Goal: Task Accomplishment & Management: Manage account settings

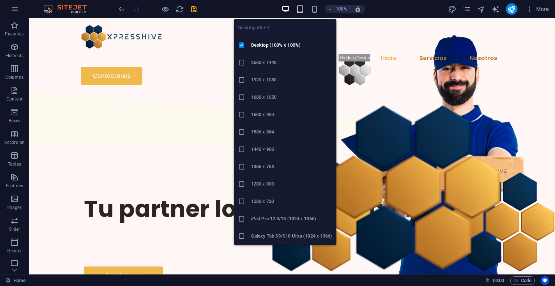
click at [300, 10] on icon "button" at bounding box center [300, 9] width 8 height 8
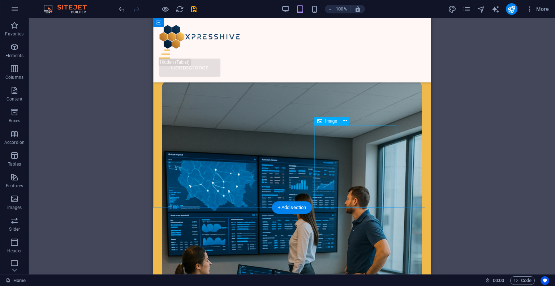
scroll to position [700, 0]
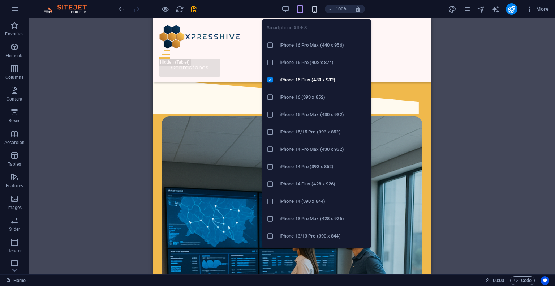
click at [311, 8] on icon "button" at bounding box center [314, 9] width 8 height 8
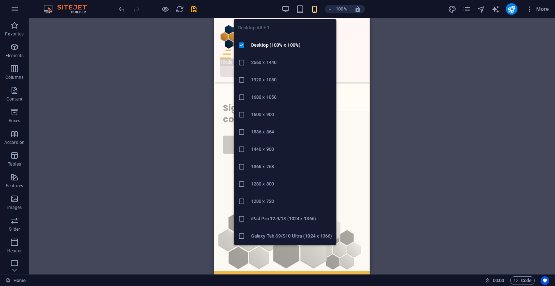
click at [280, 9] on div "100% More" at bounding box center [334, 9] width 434 height 12
click at [285, 9] on icon "button" at bounding box center [285, 9] width 8 height 8
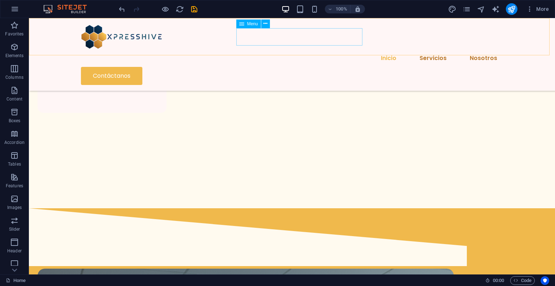
click at [302, 49] on nav "Inicio Servicios Nosotros" at bounding box center [292, 57] width 422 height 17
click at [299, 49] on nav "Inicio Servicios Nosotros" at bounding box center [292, 57] width 422 height 17
select select
select select "2"
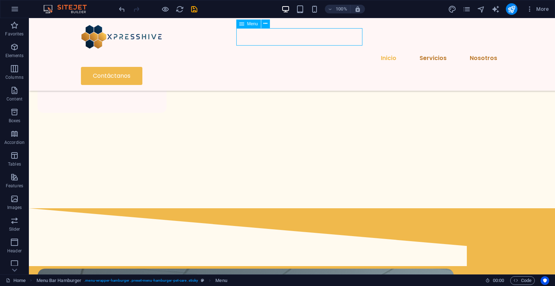
select select
select select "1"
select select
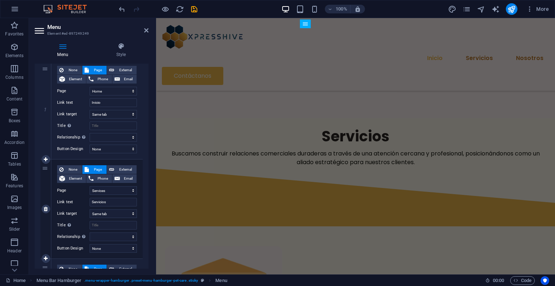
scroll to position [108, 0]
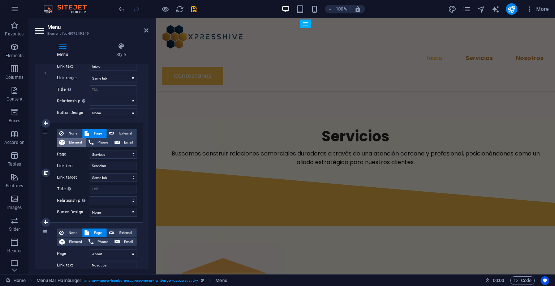
click at [75, 141] on span "Element" at bounding box center [75, 142] width 17 height 9
select select
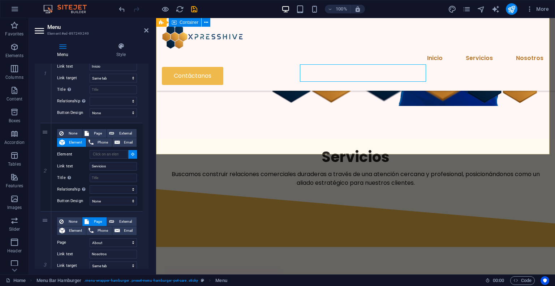
scroll to position [189, 0]
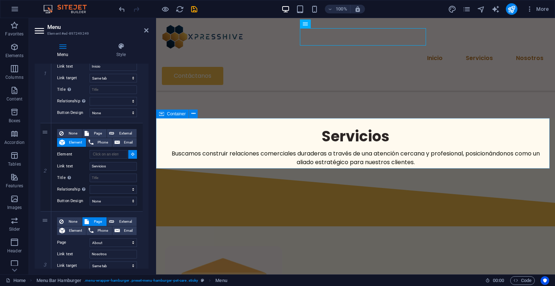
click at [166, 149] on div "Servicios Buscamos construir relaciones comerciales duraderas a través de una a…" at bounding box center [355, 143] width 399 height 50
select select
type input "#ed-897249285"
select select
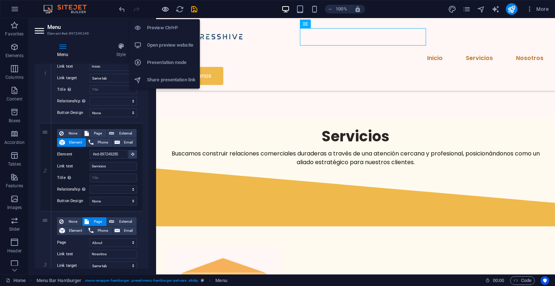
click at [165, 13] on icon "button" at bounding box center [165, 9] width 8 height 8
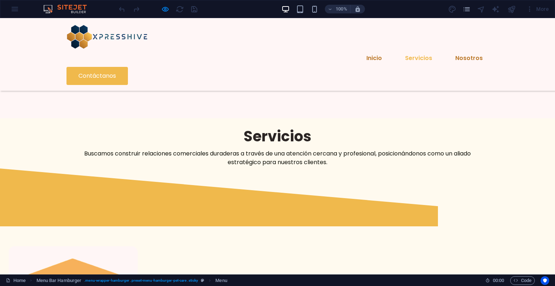
click at [399, 49] on link "Servicios" at bounding box center [418, 57] width 39 height 17
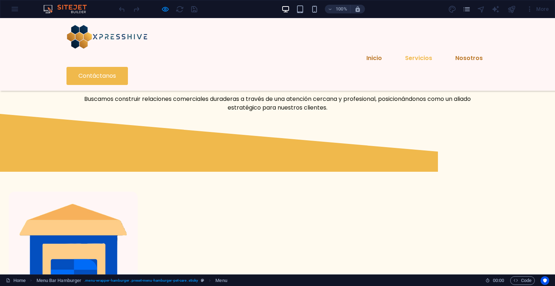
scroll to position [251, 0]
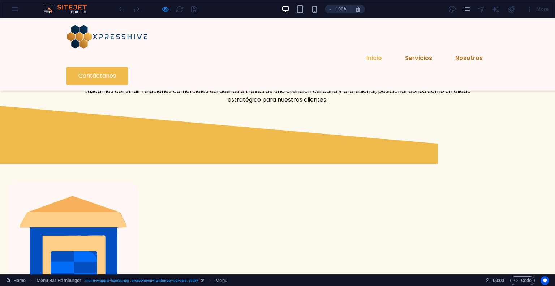
click at [360, 49] on link "Inicio" at bounding box center [373, 57] width 27 height 17
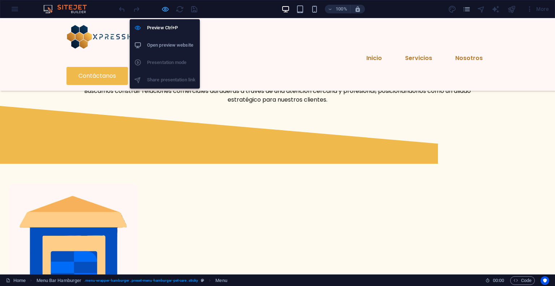
click at [166, 11] on icon "button" at bounding box center [165, 9] width 8 height 8
select select
select select "1"
select select
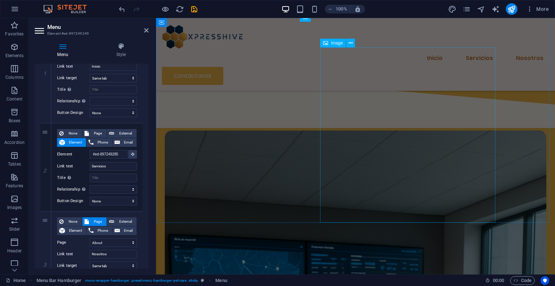
scroll to position [983, 0]
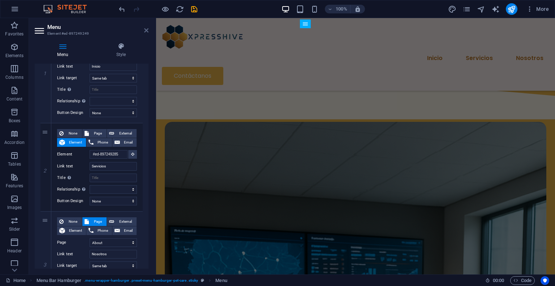
click at [145, 32] on icon at bounding box center [146, 30] width 4 height 6
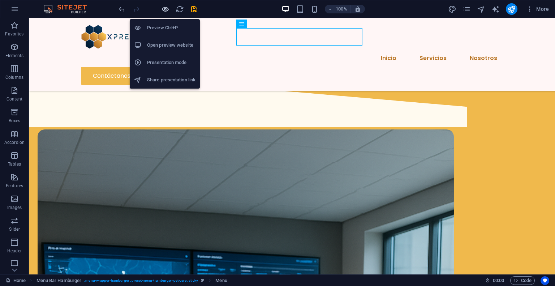
click at [163, 10] on icon "button" at bounding box center [165, 9] width 8 height 8
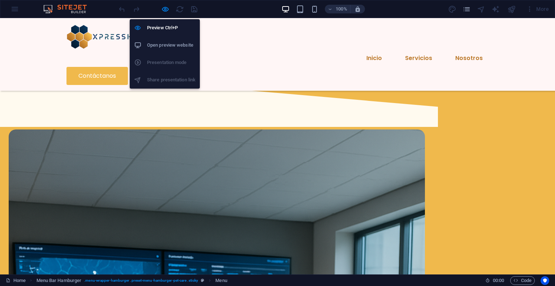
scroll to position [982, 0]
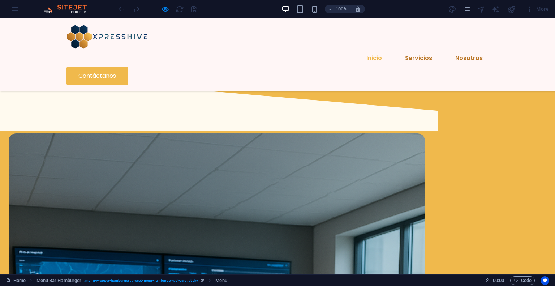
click at [360, 49] on link "Inicio" at bounding box center [373, 57] width 27 height 17
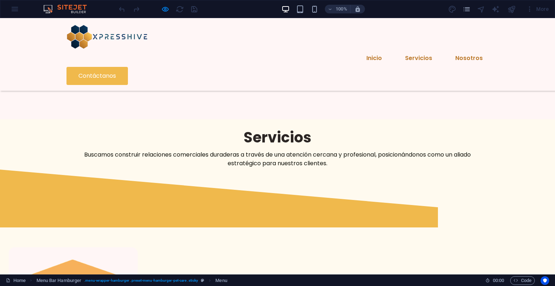
scroll to position [7, 0]
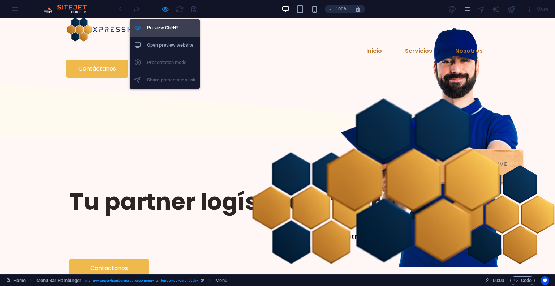
click at [153, 25] on h6 "Preview Ctrl+P" at bounding box center [171, 27] width 48 height 9
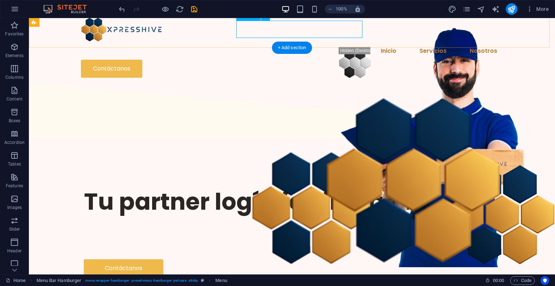
click at [245, 42] on nav "Inicio Servicios Nosotros" at bounding box center [292, 50] width 422 height 17
select select
select select "1"
select select
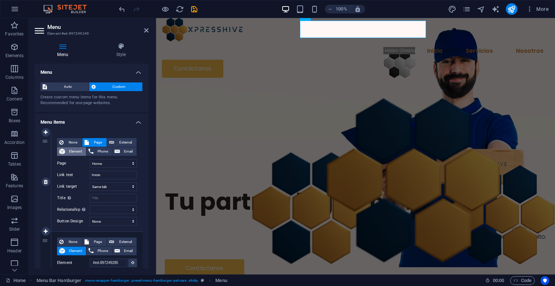
click at [77, 151] on span "Element" at bounding box center [75, 151] width 17 height 9
select select
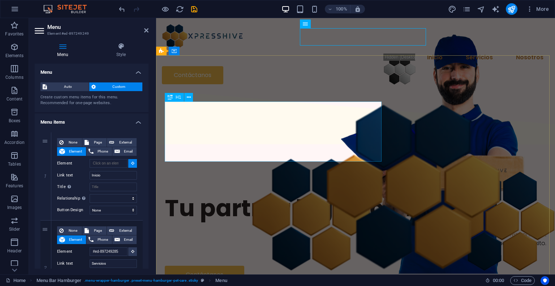
scroll to position [0, 0]
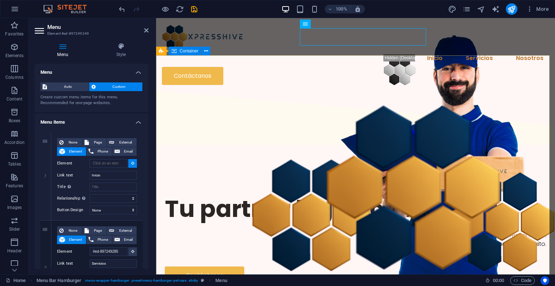
click at [213, 147] on div "Tu partner logístico integral Logística responsable . Optimizamos cada entrega,…" at bounding box center [355, 238] width 399 height 183
type input "#ed-897249258"
select select
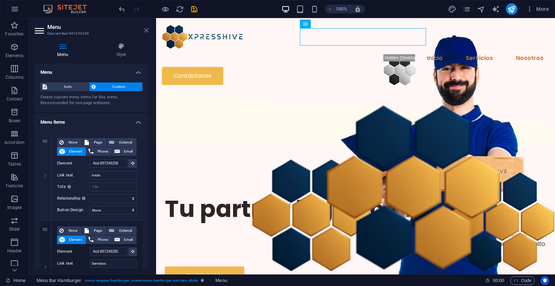
click at [147, 31] on icon at bounding box center [146, 30] width 4 height 6
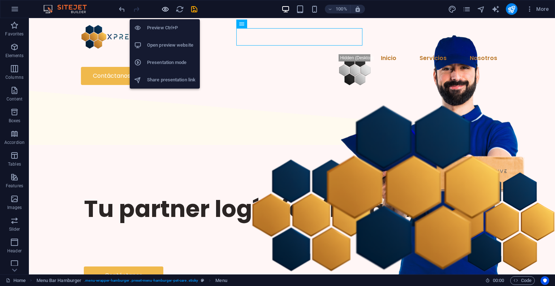
click at [167, 9] on icon "button" at bounding box center [165, 9] width 8 height 8
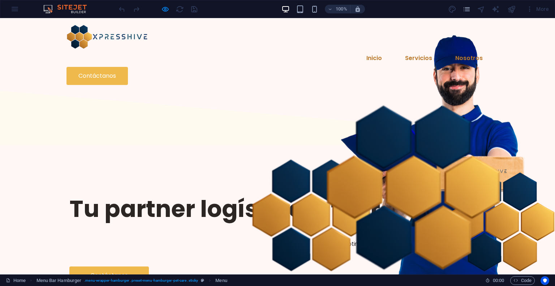
click at [399, 49] on link "Servicios" at bounding box center [418, 57] width 39 height 17
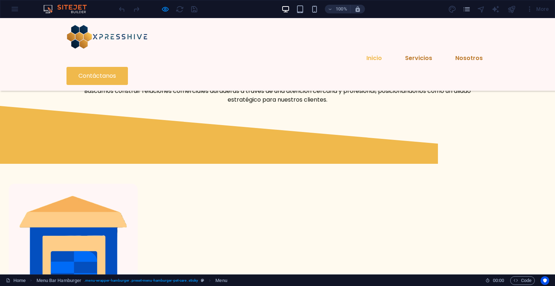
click at [360, 49] on link "Inicio" at bounding box center [373, 57] width 27 height 17
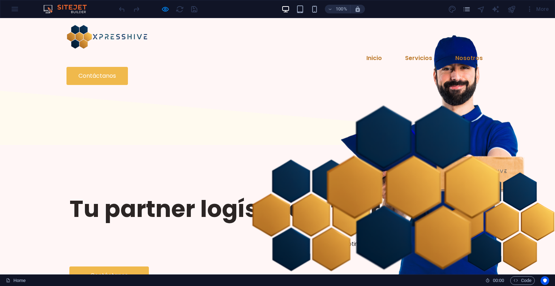
click at [169, 11] on div at bounding box center [157, 9] width 81 height 12
click at [166, 9] on icon "button" at bounding box center [165, 9] width 8 height 8
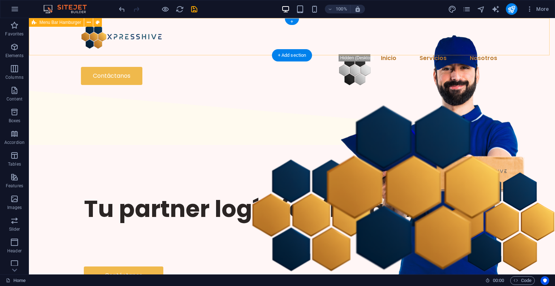
click at [187, 35] on div "Inicio Servicios Nosotros Contáctanos" at bounding box center [292, 54] width 526 height 73
select select "header"
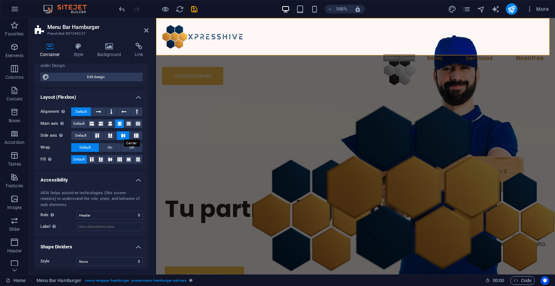
scroll to position [74, 0]
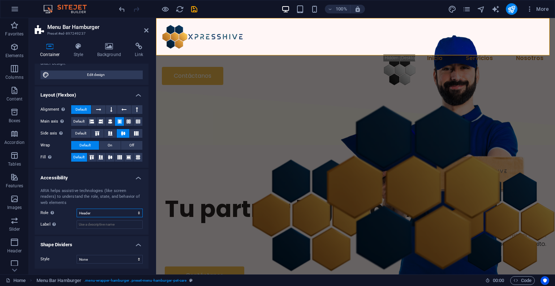
click at [105, 213] on select "None Alert Article Banner Comment Complementary Dialog Footer Header Marquee Pr…" at bounding box center [110, 212] width 66 height 9
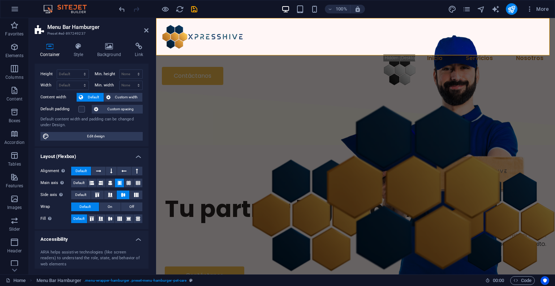
scroll to position [0, 0]
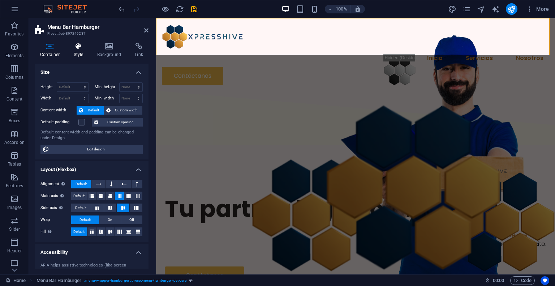
click at [75, 46] on icon at bounding box center [78, 46] width 21 height 7
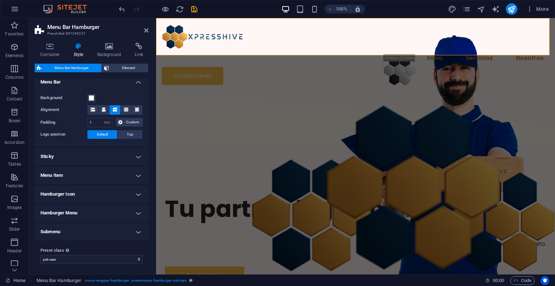
click at [103, 151] on h4 "Sticky" at bounding box center [92, 156] width 114 height 17
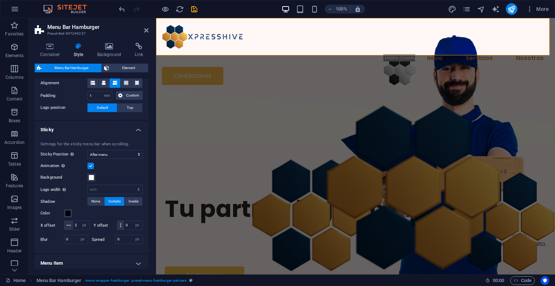
scroll to position [41, 0]
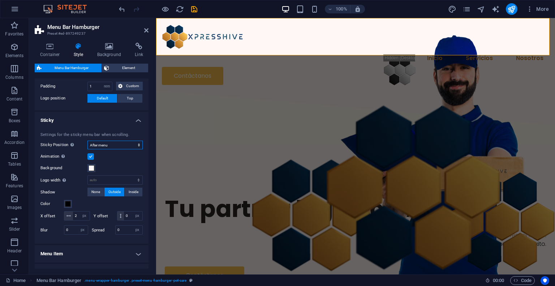
click at [127, 146] on select "Off Instant After menu After banner When scrolling up" at bounding box center [114, 144] width 55 height 9
select select "sticky_reverse"
click at [87, 140] on select "Off Instant After menu After banner When scrolling up" at bounding box center [114, 144] width 55 height 9
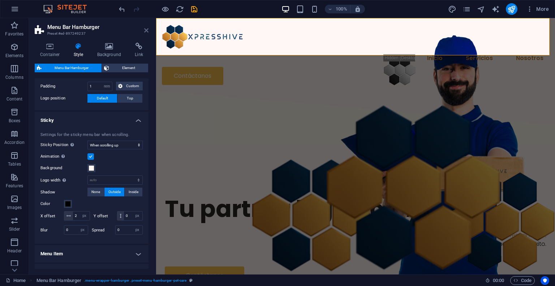
click at [148, 31] on icon at bounding box center [146, 30] width 4 height 6
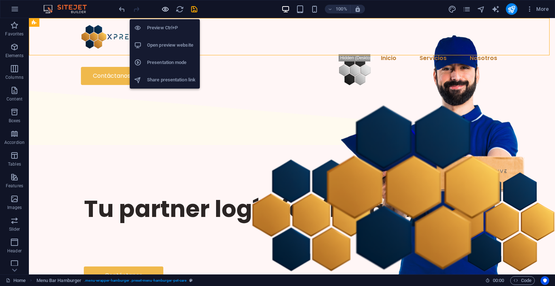
click at [165, 9] on icon "button" at bounding box center [165, 9] width 8 height 8
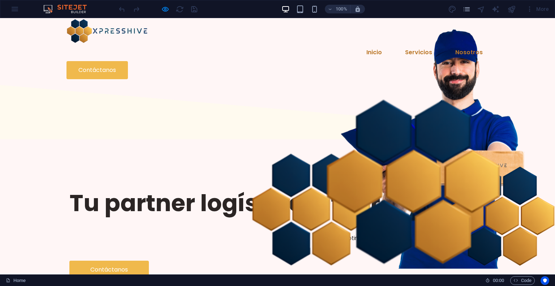
scroll to position [0, 0]
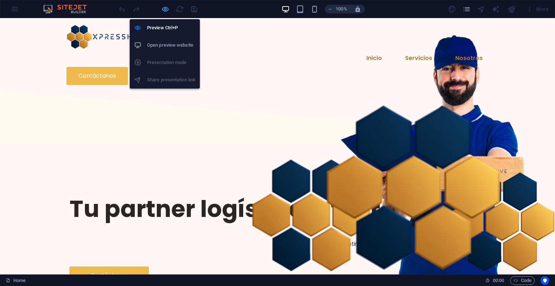
click at [163, 7] on icon "button" at bounding box center [165, 9] width 8 height 8
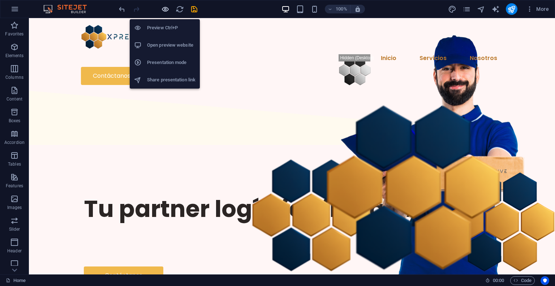
click at [163, 7] on icon "button" at bounding box center [165, 9] width 8 height 8
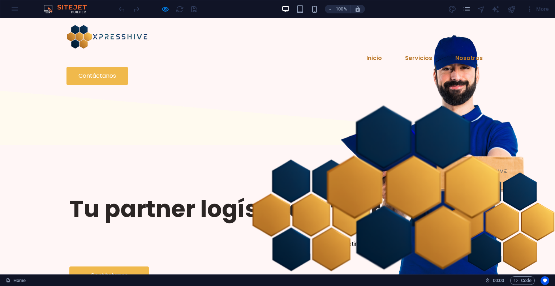
click at [213, 38] on header "Inicio Servicios Nosotros Contáctanos" at bounding box center [277, 54] width 433 height 73
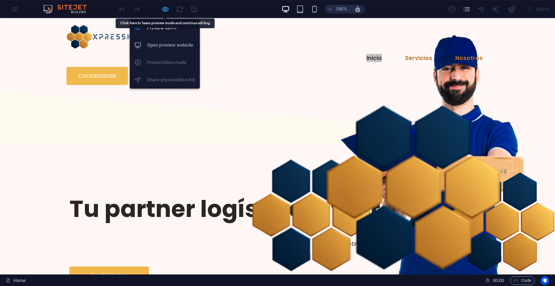
click at [162, 8] on icon "button" at bounding box center [165, 9] width 8 height 8
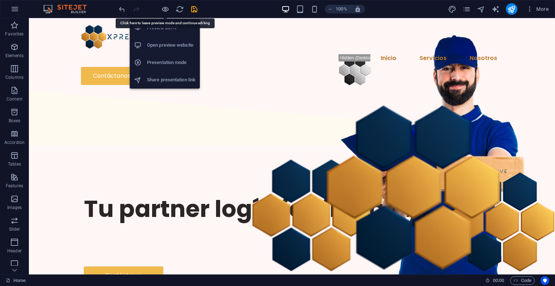
click at [201, 33] on div "Inicio Servicios Nosotros Contáctanos" at bounding box center [292, 54] width 526 height 73
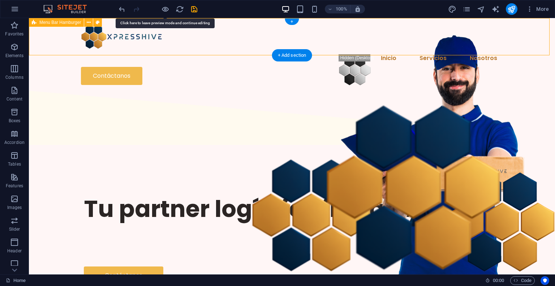
click at [201, 33] on div "Inicio Servicios Nosotros Contáctanos" at bounding box center [292, 54] width 526 height 73
select select "rem"
select select "sticky_reverse"
select select "px"
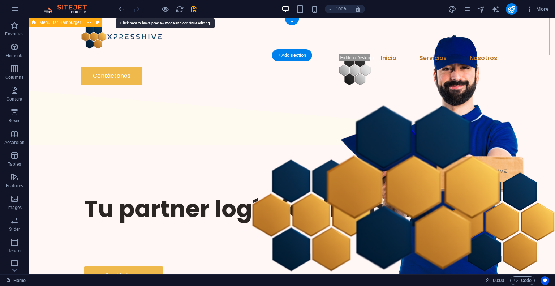
select select "px"
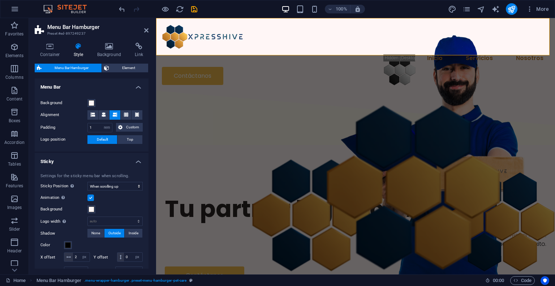
click at [91, 199] on label at bounding box center [90, 197] width 7 height 7
click at [0, 0] on input "Animation Sets a smooth transition when sticky menu appears" at bounding box center [0, 0] width 0 height 0
click at [91, 199] on label at bounding box center [90, 197] width 7 height 7
click at [0, 0] on input "Animation Sets a smooth transition when sticky menu appears" at bounding box center [0, 0] width 0 height 0
click at [117, 183] on select "Off Instant After menu After banner When scrolling up" at bounding box center [114, 186] width 55 height 9
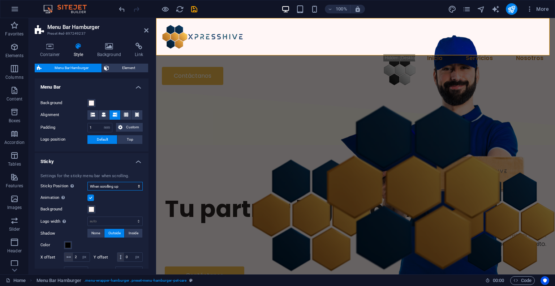
select select "sticky_instant"
click at [87, 182] on select "Off Instant After menu After banner When scrolling up" at bounding box center [114, 186] width 55 height 9
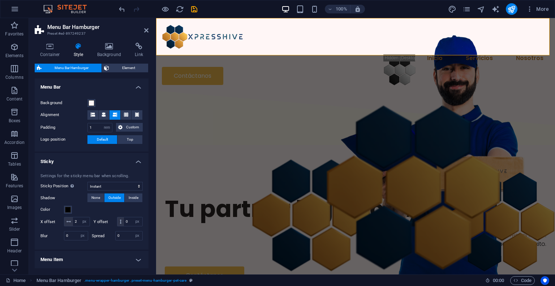
click at [149, 29] on aside "Menu Bar Hamburger Preset #ed-897249237 Container Style Background Link Size He…" at bounding box center [92, 146] width 127 height 256
click at [146, 33] on icon at bounding box center [146, 30] width 4 height 6
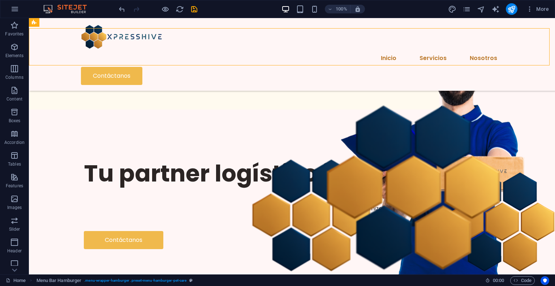
click at [168, 13] on span at bounding box center [165, 9] width 9 height 9
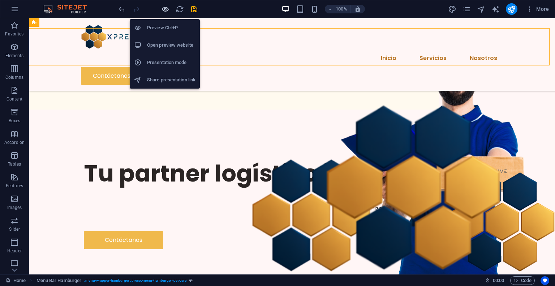
click at [165, 11] on icon "button" at bounding box center [165, 9] width 8 height 8
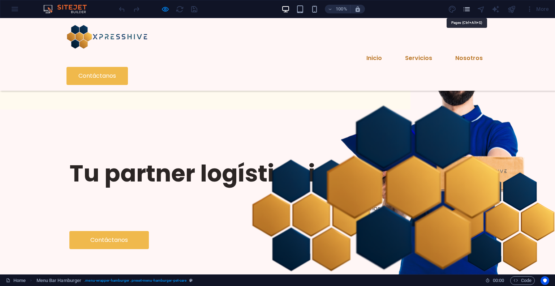
click at [469, 11] on icon "pages" at bounding box center [466, 9] width 8 height 8
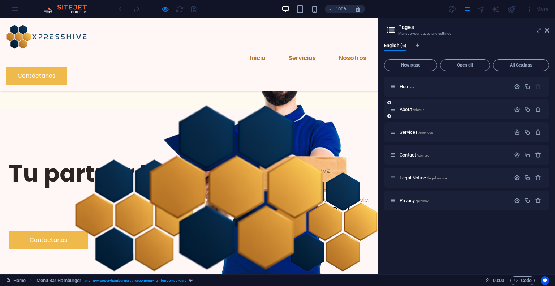
click at [454, 113] on div "About /about" at bounding box center [466, 109] width 165 height 20
click at [443, 110] on p "About /about" at bounding box center [453, 109] width 108 height 5
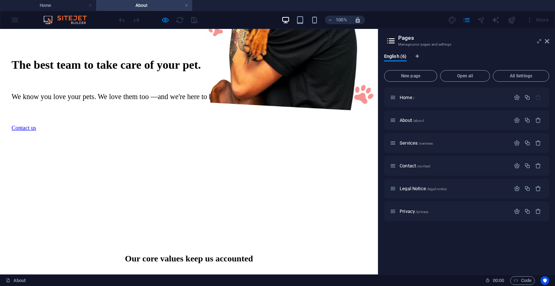
scroll to position [96, 0]
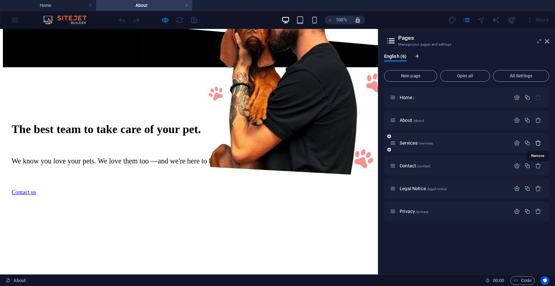
click at [536, 144] on icon "button" at bounding box center [538, 143] width 6 height 6
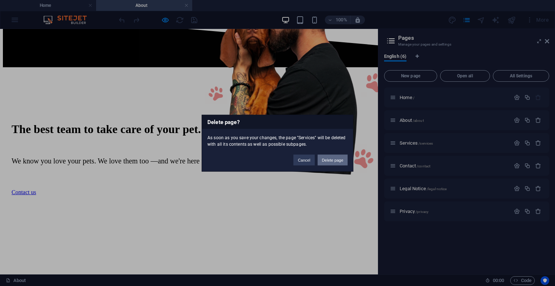
click at [324, 161] on button "Delete page" at bounding box center [332, 159] width 30 height 11
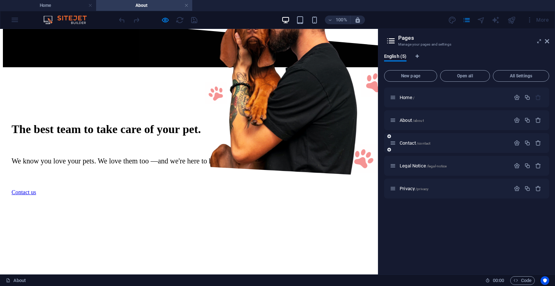
click at [410, 145] on div "Contact /contact" at bounding box center [450, 143] width 120 height 8
click at [409, 144] on span "Contact /contact" at bounding box center [414, 142] width 31 height 5
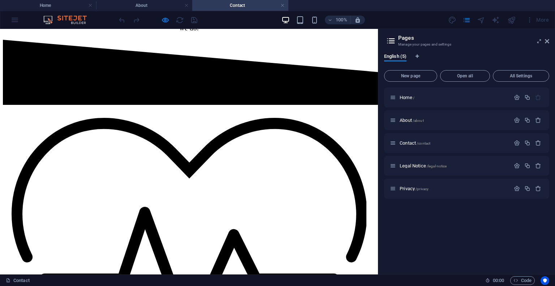
scroll to position [408, 0]
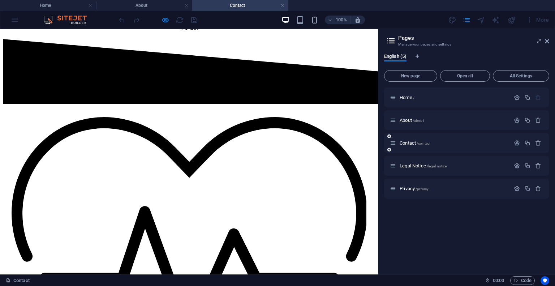
drag, startPoint x: 423, startPoint y: 142, endPoint x: 422, endPoint y: 146, distance: 4.1
click at [422, 146] on div "Contact /contact" at bounding box center [450, 143] width 120 height 8
click at [454, 167] on p "Legal Notice /legal-notice" at bounding box center [453, 165] width 108 height 5
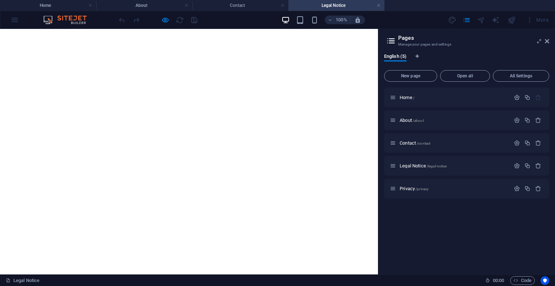
click at [281, 5] on link at bounding box center [282, 5] width 4 height 7
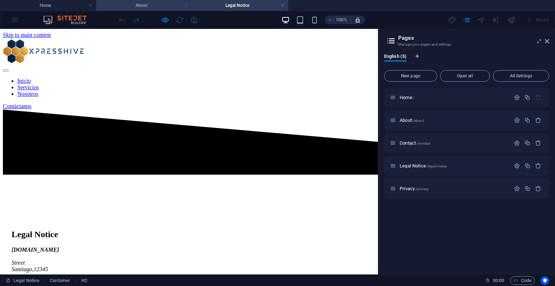
click at [187, 6] on link at bounding box center [186, 5] width 4 height 7
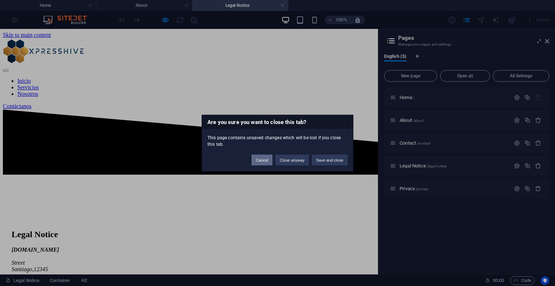
click at [266, 161] on button "Cancel" at bounding box center [261, 159] width 21 height 11
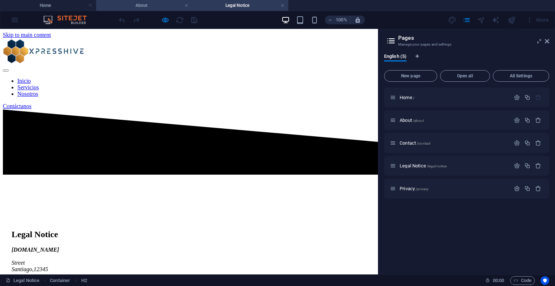
click at [159, 8] on h4 "About" at bounding box center [144, 5] width 96 height 8
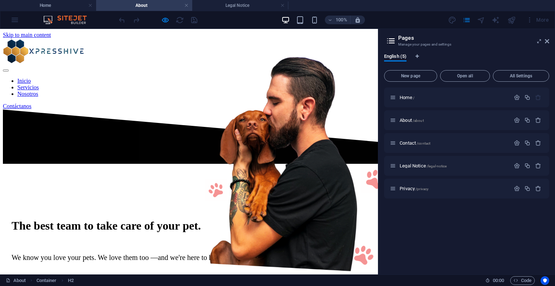
scroll to position [96, 0]
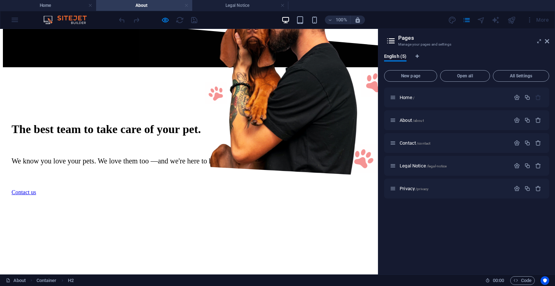
click at [185, 7] on link at bounding box center [186, 5] width 4 height 7
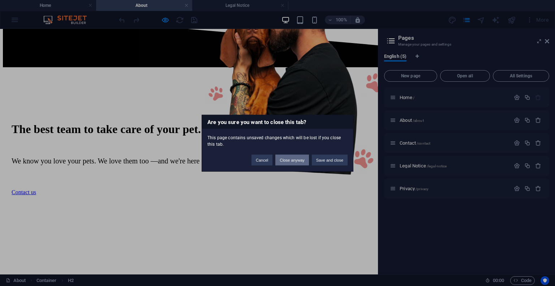
click at [291, 161] on button "Close anyway" at bounding box center [291, 159] width 33 height 11
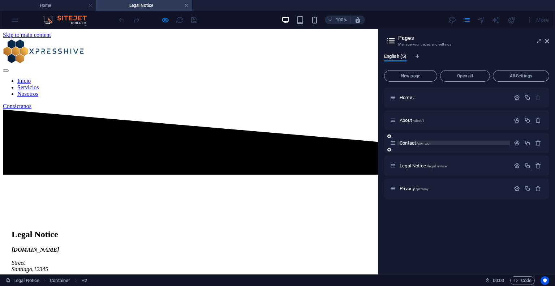
click at [416, 143] on span "Contact /contact" at bounding box center [414, 142] width 31 height 5
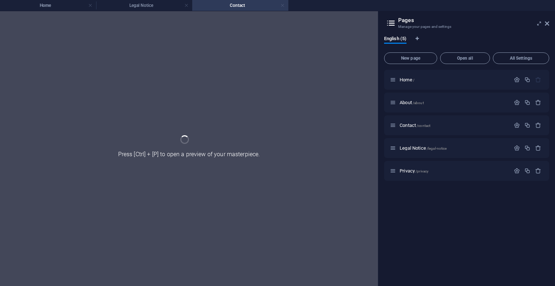
click at [283, 5] on link at bounding box center [282, 5] width 4 height 7
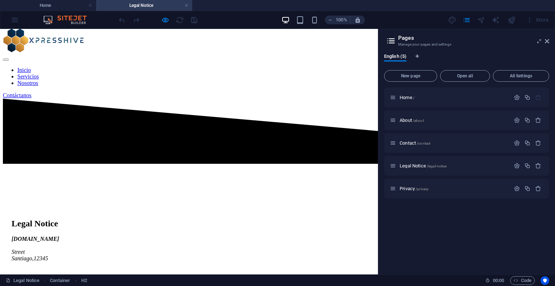
scroll to position [0, 0]
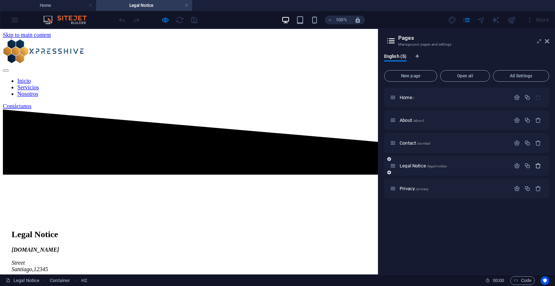
click at [538, 167] on icon "button" at bounding box center [538, 166] width 6 height 6
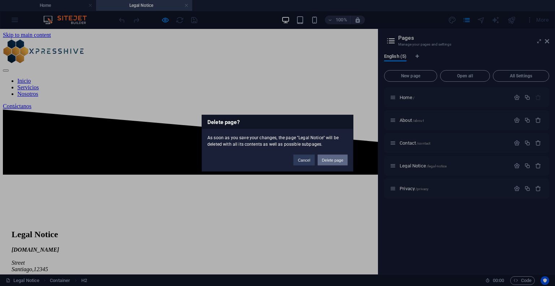
click at [324, 161] on button "Delete page" at bounding box center [332, 159] width 30 height 11
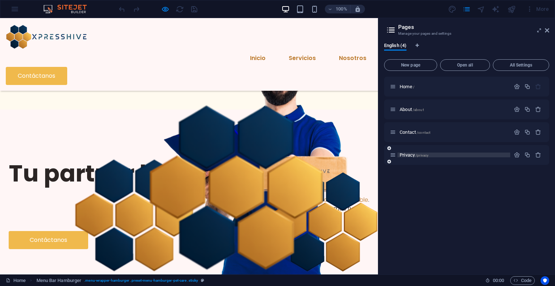
click at [415, 156] on span "Privacy /privacy" at bounding box center [413, 154] width 29 height 5
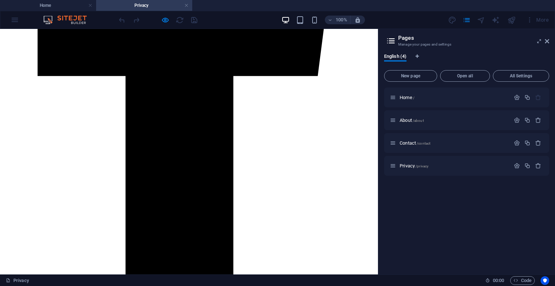
scroll to position [2205, 0]
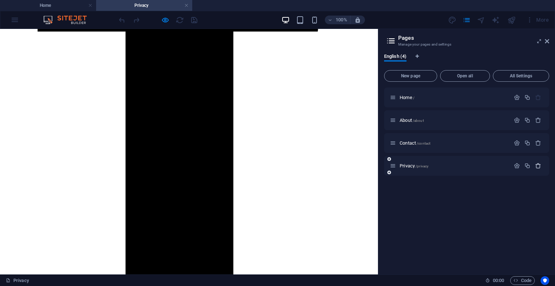
click at [535, 166] on icon "button" at bounding box center [538, 166] width 6 height 6
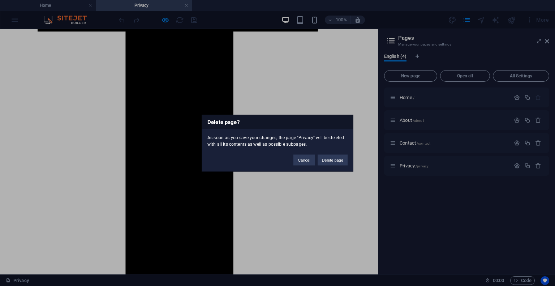
click at [339, 159] on button "Delete page" at bounding box center [332, 159] width 30 height 11
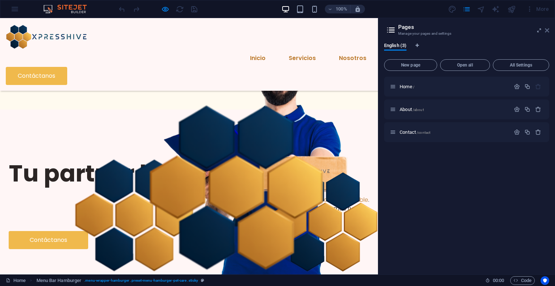
click at [548, 31] on icon at bounding box center [547, 30] width 4 height 6
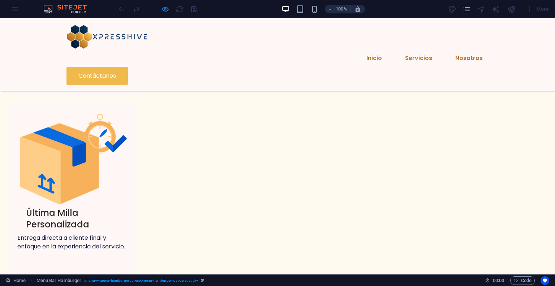
scroll to position [758, 0]
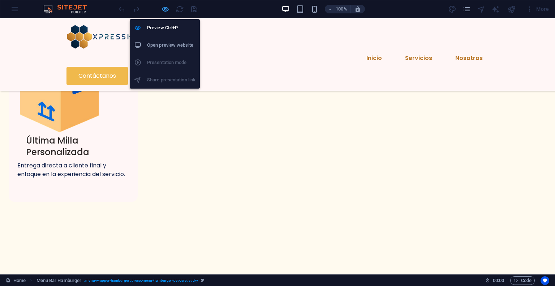
click at [166, 10] on icon "button" at bounding box center [165, 9] width 8 height 8
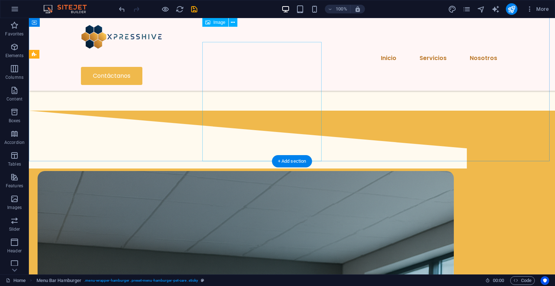
scroll to position [895, 0]
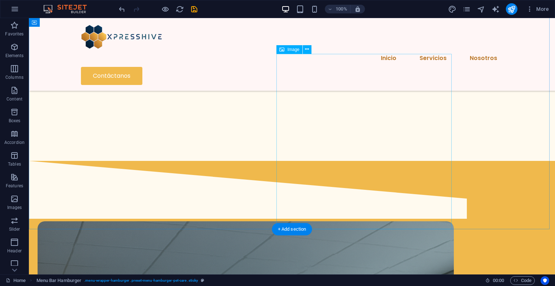
select select "px"
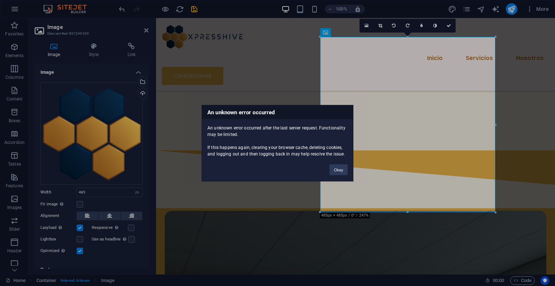
scroll to position [892, 0]
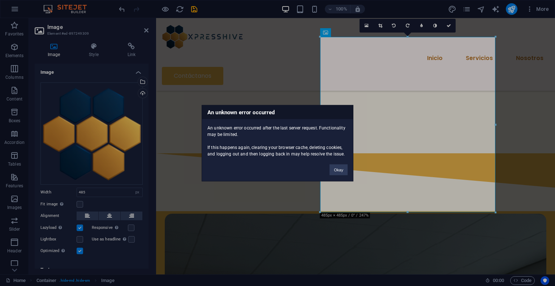
click at [370, 126] on div "An unknown error occurred An unknown error occurred after the last server reque…" at bounding box center [277, 143] width 555 height 286
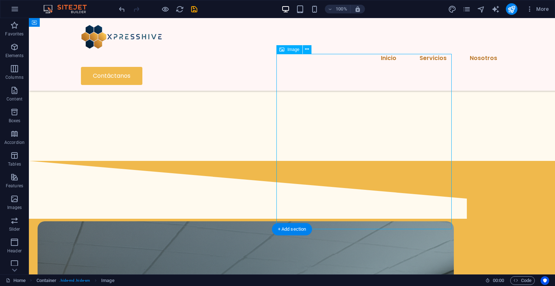
select select "px"
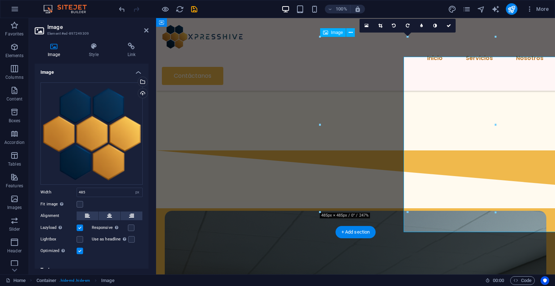
scroll to position [892, 0]
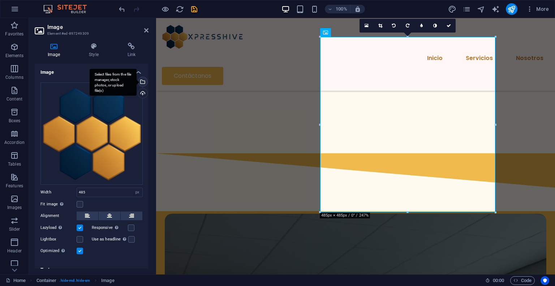
click at [143, 82] on div "Select files from the file manager, stock photos, or upload file(s)" at bounding box center [142, 82] width 11 height 11
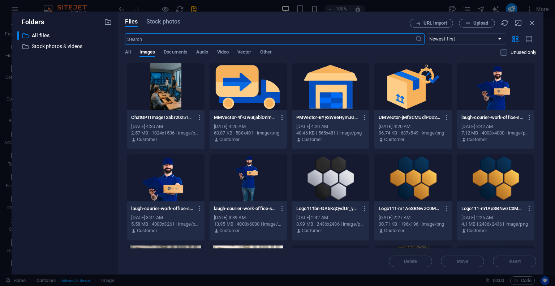
scroll to position [769, 0]
type input "227"
click at [481, 22] on span "Upload" at bounding box center [480, 23] width 15 height 4
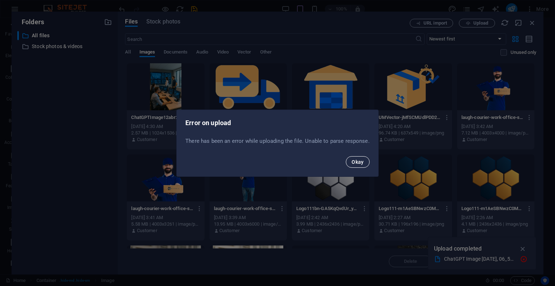
click at [356, 165] on button "Okay" at bounding box center [358, 162] width 24 height 12
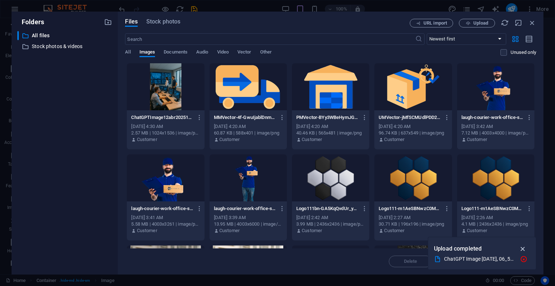
click at [527, 247] on icon "button" at bounding box center [523, 249] width 8 height 8
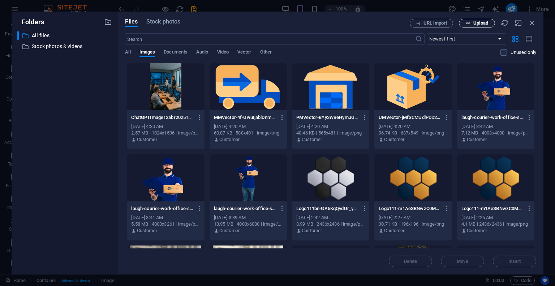
click at [479, 24] on span "Upload" at bounding box center [480, 23] width 15 height 4
click at [478, 22] on span "Upload" at bounding box center [480, 23] width 15 height 4
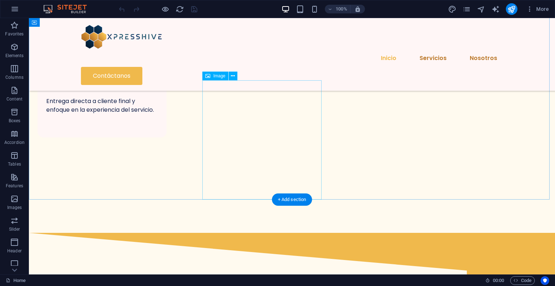
scroll to position [786, 0]
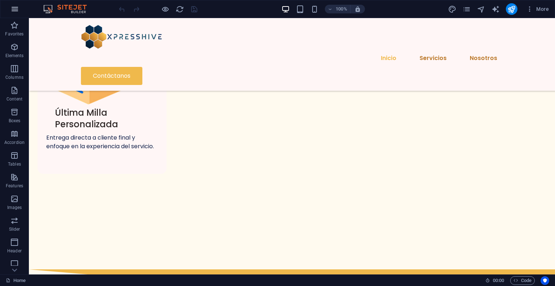
click at [16, 7] on icon "button" at bounding box center [14, 9] width 9 height 9
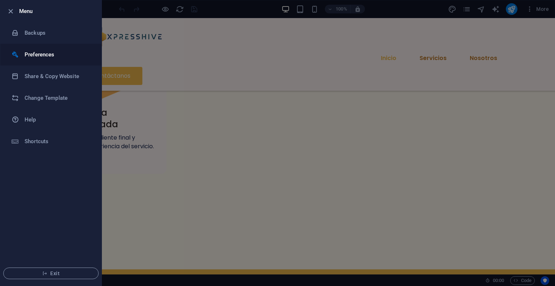
click at [52, 53] on h6 "Preferences" at bounding box center [58, 54] width 67 height 9
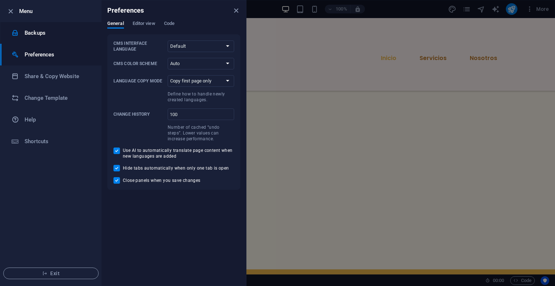
click at [50, 37] on h6 "Backups" at bounding box center [58, 33] width 67 height 9
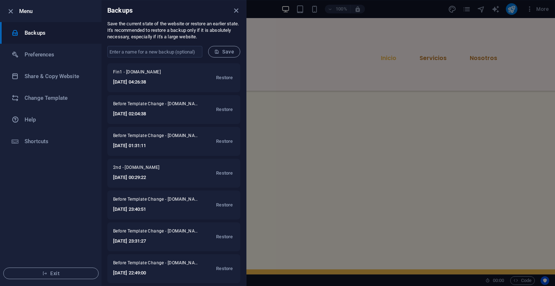
click at [312, 68] on div at bounding box center [277, 143] width 555 height 286
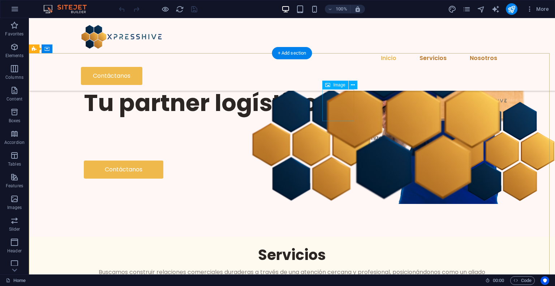
scroll to position [0, 0]
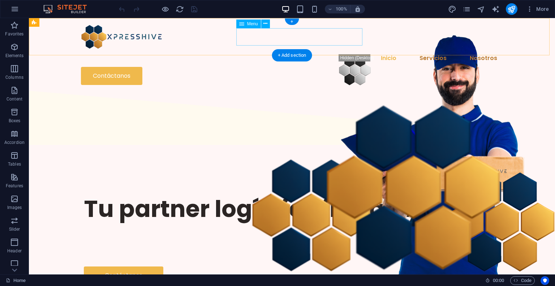
click at [285, 49] on nav "Inicio Servicios Nosotros" at bounding box center [292, 57] width 422 height 17
select select
select select "2"
select select
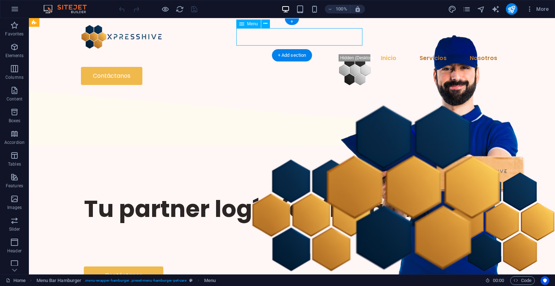
select select "1"
select select
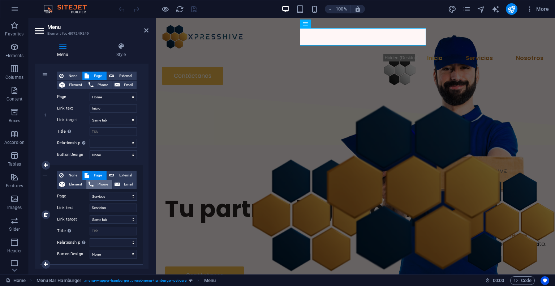
scroll to position [72, 0]
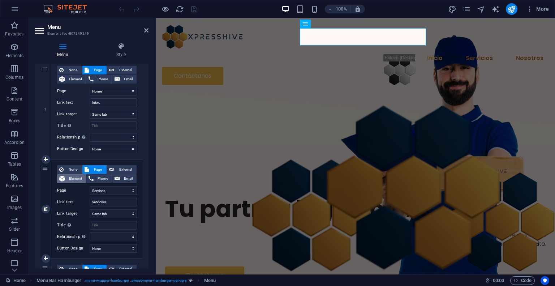
click at [82, 179] on span "Element" at bounding box center [75, 178] width 17 height 9
select select
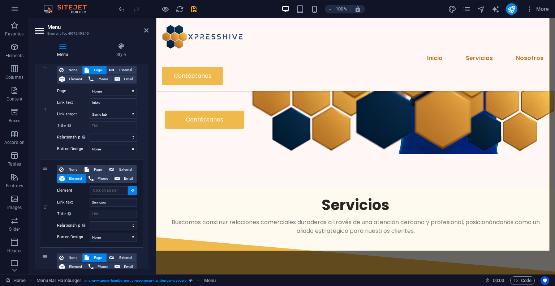
scroll to position [217, 0]
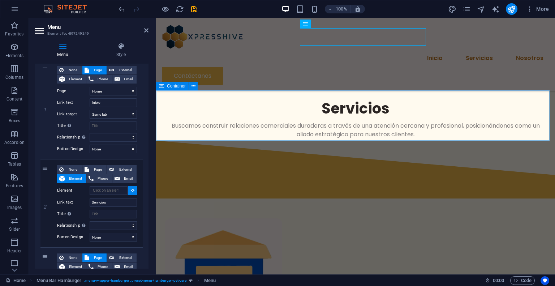
click at [280, 97] on div "Servicios Buscamos construir relaciones comerciales duraderas a través de una a…" at bounding box center [355, 115] width 399 height 50
select select
type input "#ed-897249285"
select select
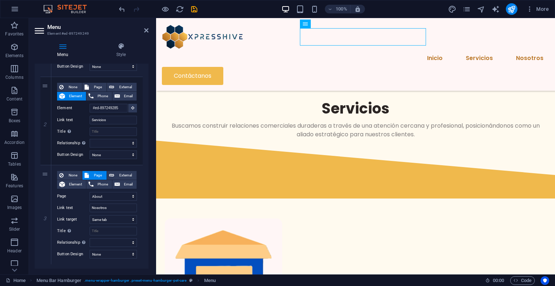
scroll to position [170, 0]
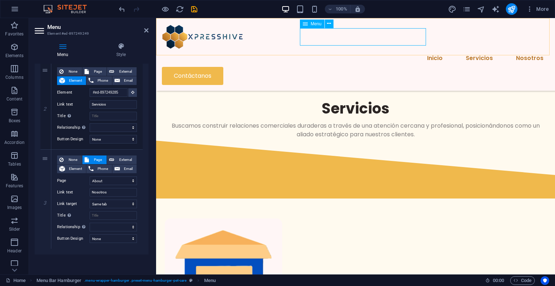
click at [315, 49] on nav "Inicio Servicios Nosotros" at bounding box center [355, 57] width 387 height 17
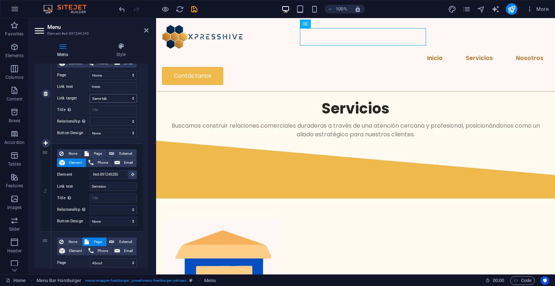
scroll to position [62, 0]
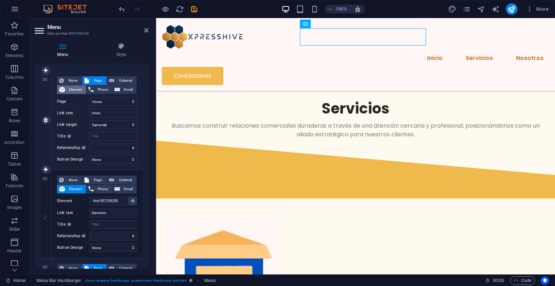
click at [79, 92] on span "Element" at bounding box center [75, 89] width 17 height 9
select select
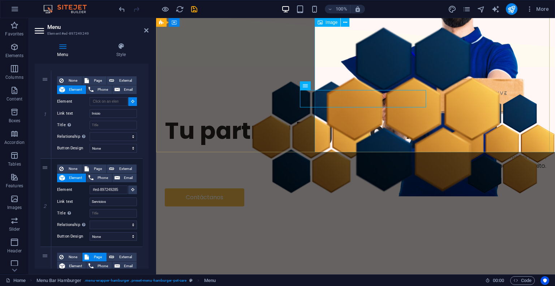
scroll to position [0, 0]
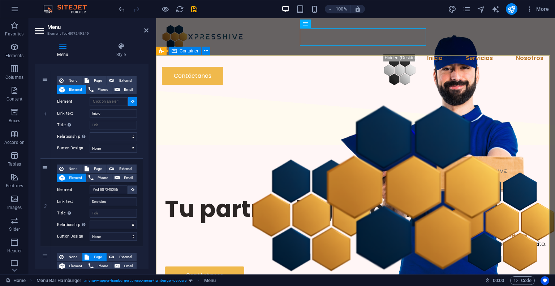
click at [261, 147] on div "Tu partner logístico integral Logística responsable . Optimizamos cada entrega,…" at bounding box center [355, 238] width 399 height 183
type input "#ed-897249258"
select select
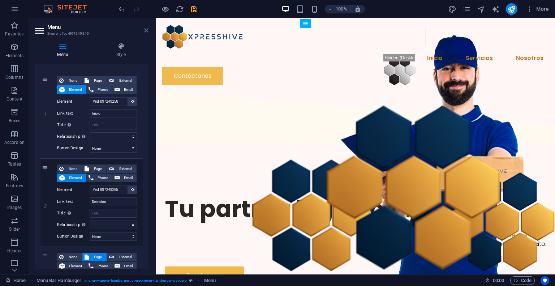
click at [146, 31] on icon at bounding box center [146, 30] width 4 height 6
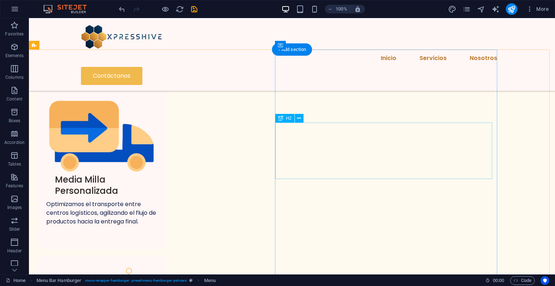
scroll to position [578, 0]
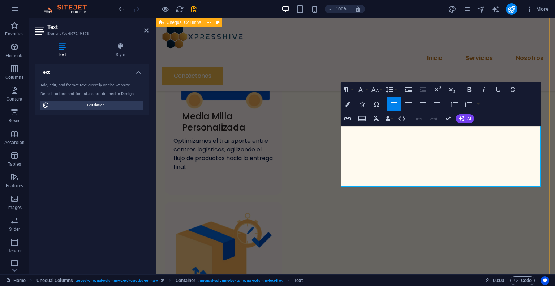
scroll to position [558, 0]
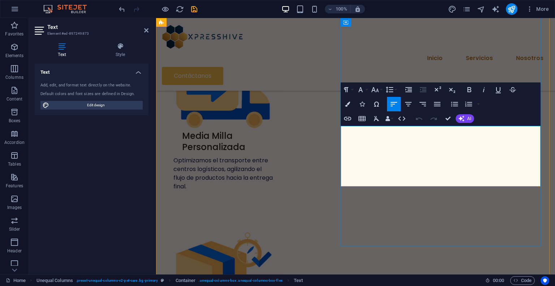
drag, startPoint x: 416, startPoint y: 176, endPoint x: 342, endPoint y: 129, distance: 88.1
click at [349, 101] on icon "button" at bounding box center [347, 103] width 5 height 5
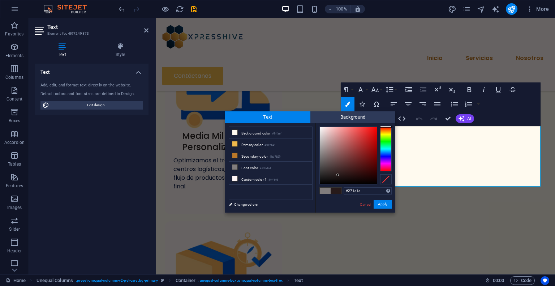
drag, startPoint x: 322, startPoint y: 155, endPoint x: 378, endPoint y: 148, distance: 56.8
click at [338, 174] on div at bounding box center [348, 155] width 57 height 57
click at [386, 134] on div at bounding box center [386, 148] width 12 height 45
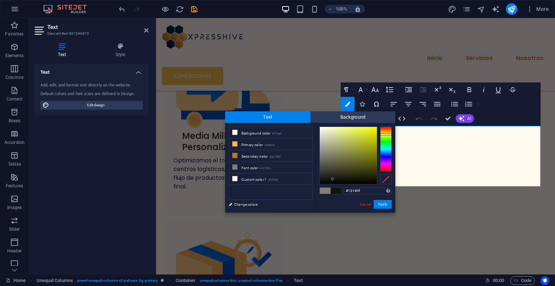
type input "#10100d"
drag, startPoint x: 337, startPoint y: 175, endPoint x: 331, endPoint y: 180, distance: 7.4
click at [331, 180] on div at bounding box center [348, 155] width 57 height 57
click at [382, 204] on button "Apply" at bounding box center [382, 204] width 18 height 9
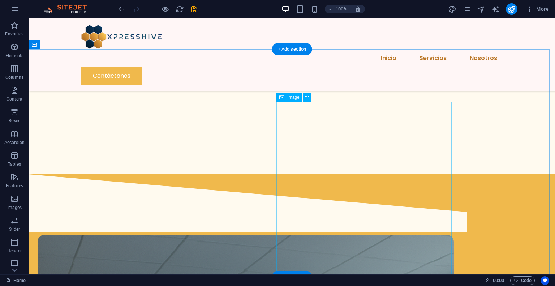
scroll to position [903, 0]
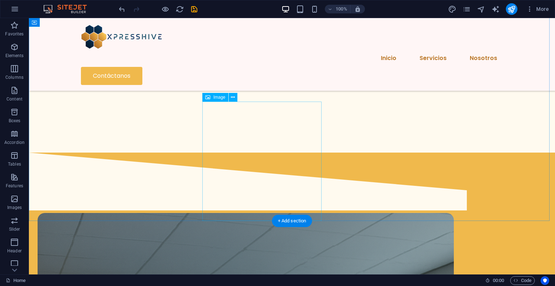
select select "px"
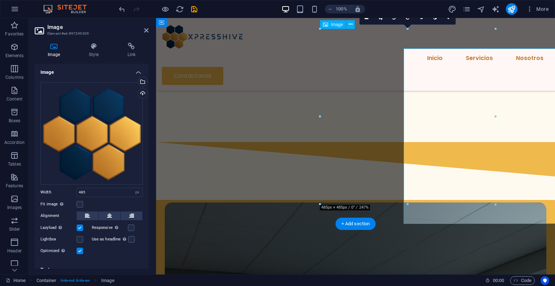
scroll to position [900, 0]
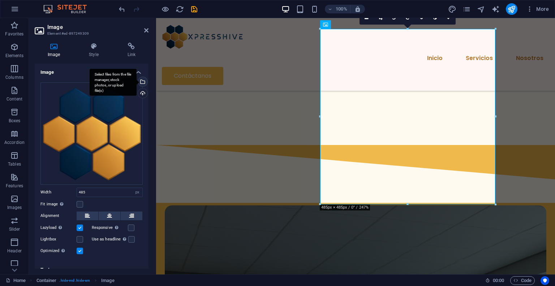
click at [142, 83] on div "Select files from the file manager, stock photos, or upload file(s)" at bounding box center [142, 82] width 11 height 11
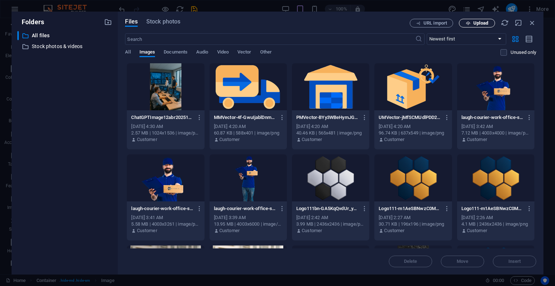
click at [488, 27] on button "Upload" at bounding box center [477, 23] width 36 height 9
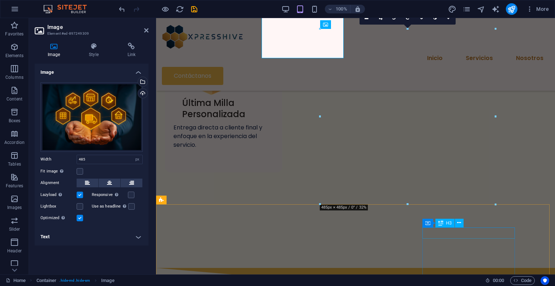
scroll to position [900, 0]
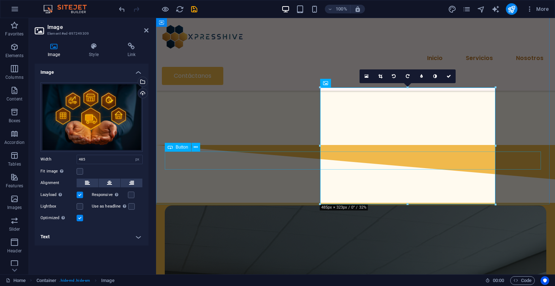
drag, startPoint x: 475, startPoint y: 163, endPoint x: 265, endPoint y: 155, distance: 210.7
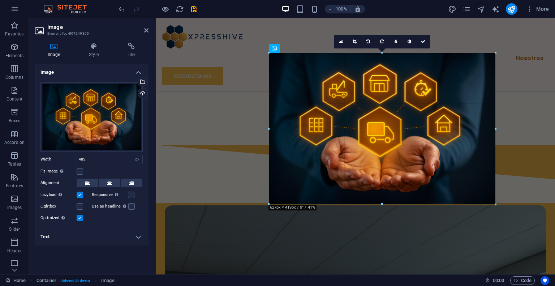
drag, startPoint x: 320, startPoint y: 146, endPoint x: 268, endPoint y: 151, distance: 52.0
type input "627"
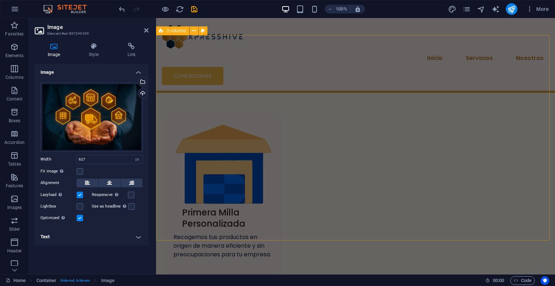
scroll to position [250, 0]
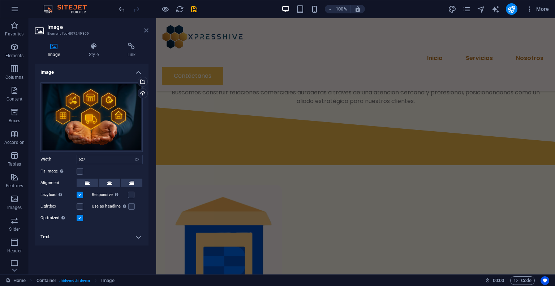
click at [144, 30] on icon at bounding box center [146, 30] width 4 height 6
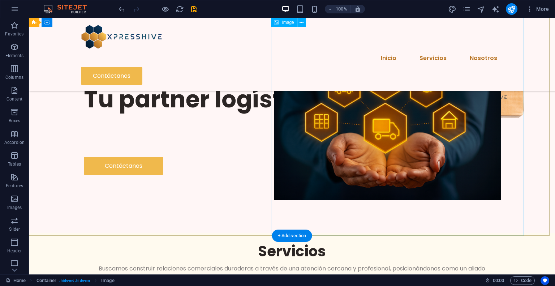
scroll to position [71, 0]
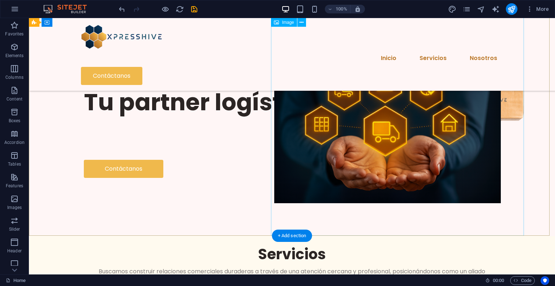
click at [344, 184] on figure at bounding box center [446, 77] width 253 height 253
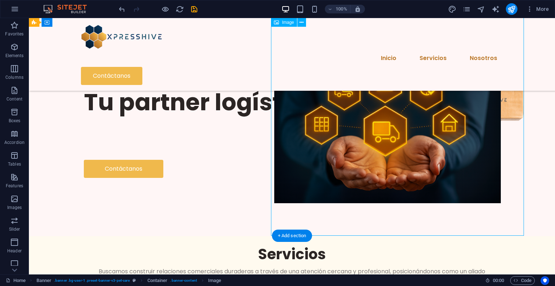
click at [344, 184] on figure at bounding box center [446, 77] width 253 height 253
select select "px"
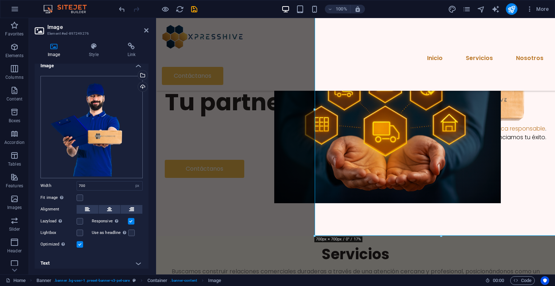
scroll to position [8, 0]
click at [91, 39] on div "Image Style Link Image Drag files here, click to choose files or select files f…" at bounding box center [91, 155] width 125 height 237
click at [92, 40] on div "Image Style Link Image Drag files here, click to choose files or select files f…" at bounding box center [91, 155] width 125 height 237
click at [93, 47] on icon at bounding box center [93, 46] width 35 height 7
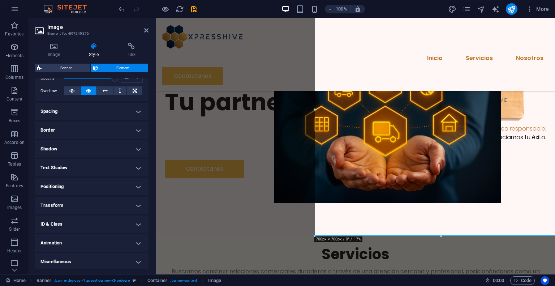
scroll to position [115, 0]
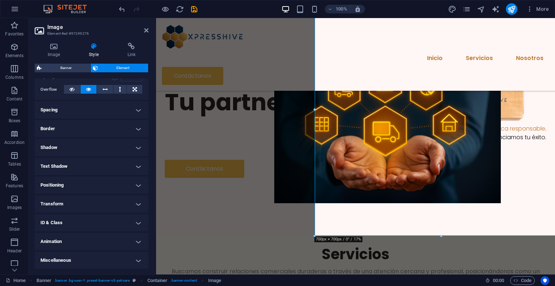
click at [108, 199] on h4 "Transform" at bounding box center [92, 203] width 114 height 17
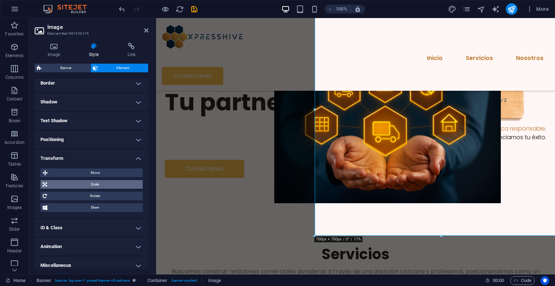
scroll to position [165, 0]
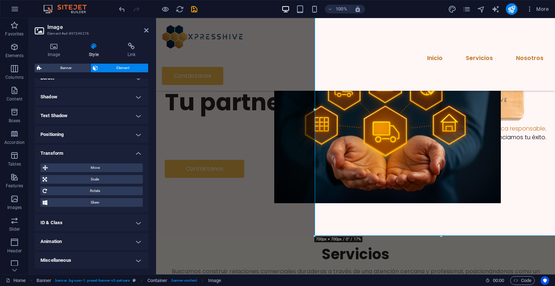
click at [127, 261] on h4 "Miscellaneous" at bounding box center [92, 259] width 114 height 17
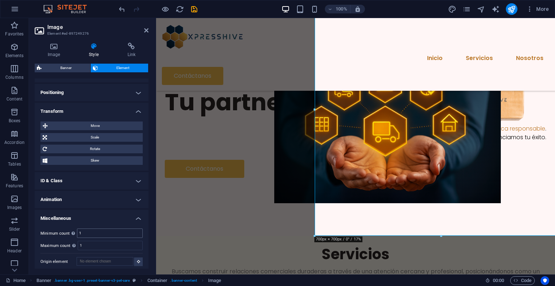
scroll to position [210, 0]
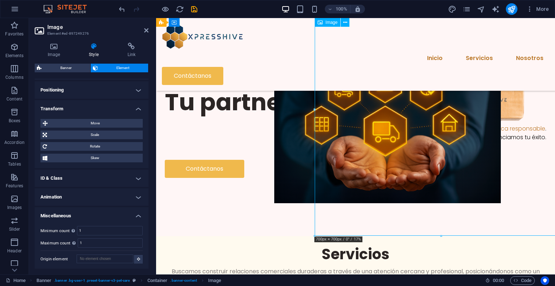
drag, startPoint x: 435, startPoint y: 156, endPoint x: 418, endPoint y: 137, distance: 26.1
click at [418, 137] on figure at bounding box center [446, 77] width 253 height 253
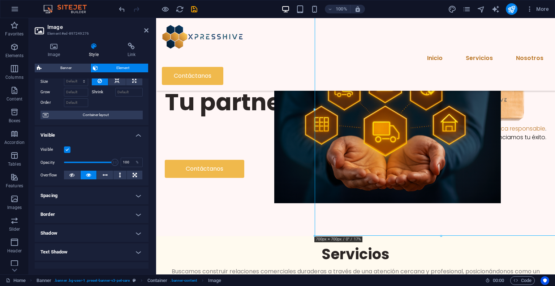
scroll to position [0, 0]
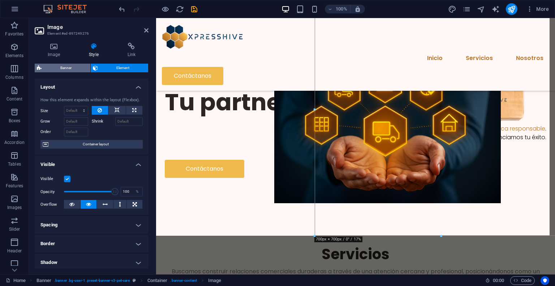
click at [75, 67] on span "Banner" at bounding box center [66, 68] width 44 height 9
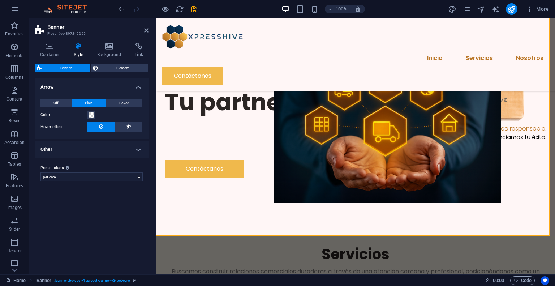
click at [137, 150] on h4 "Other" at bounding box center [92, 148] width 114 height 17
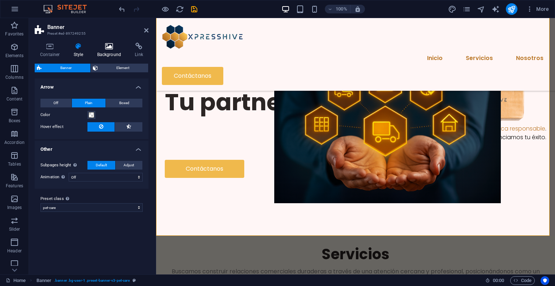
click at [103, 49] on icon at bounding box center [109, 46] width 35 height 7
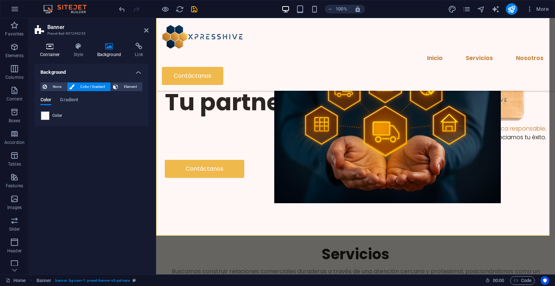
click at [58, 52] on h4 "Container" at bounding box center [52, 50] width 34 height 15
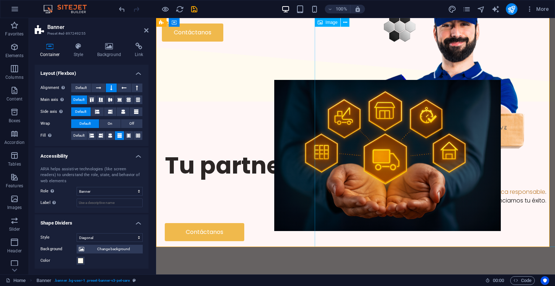
scroll to position [35, 0]
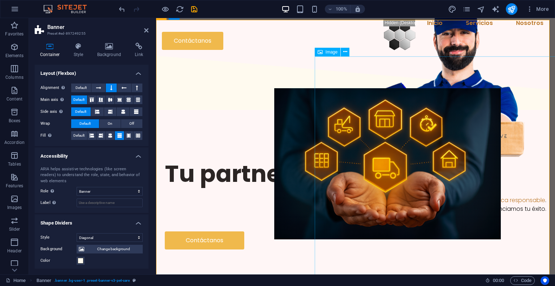
click at [432, 161] on figure at bounding box center [446, 113] width 253 height 253
click at [144, 33] on icon at bounding box center [146, 30] width 4 height 6
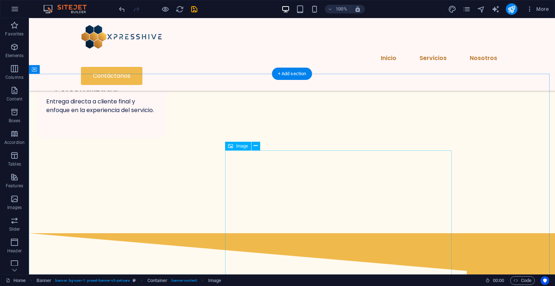
scroll to position [866, 0]
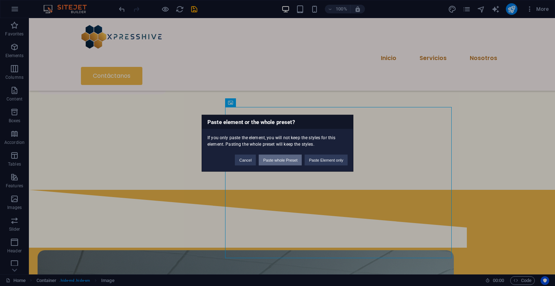
click at [291, 160] on button "Paste whole Preset" at bounding box center [280, 159] width 43 height 11
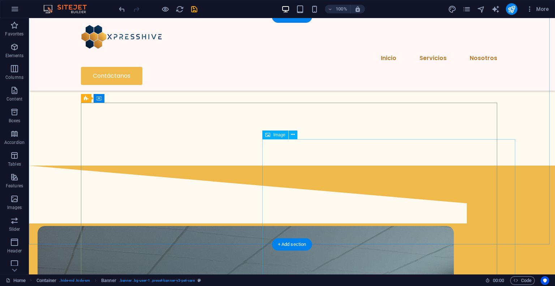
scroll to position [902, 0]
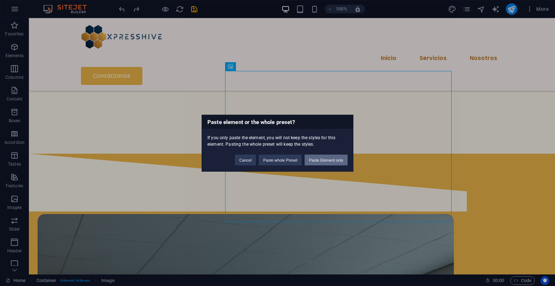
click at [323, 159] on button "Paste Element only" at bounding box center [325, 159] width 43 height 11
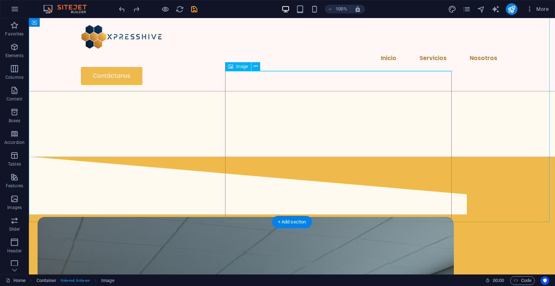
select select "px"
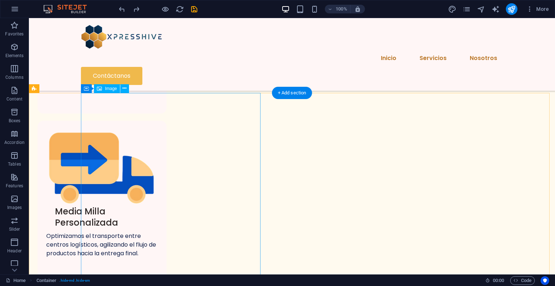
scroll to position [505, 0]
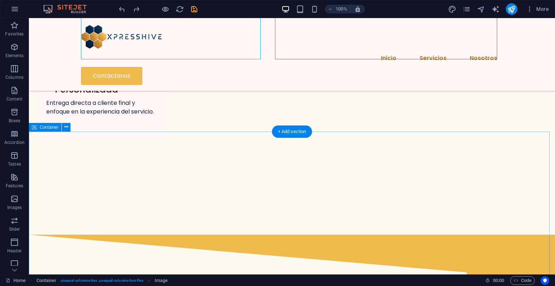
scroll to position [866, 0]
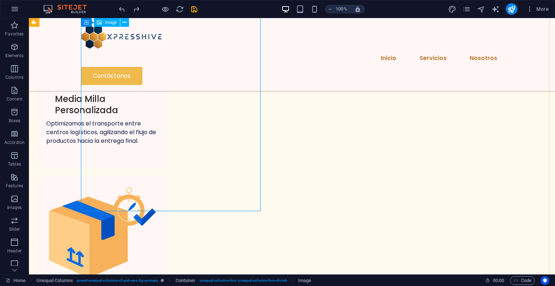
select select "%"
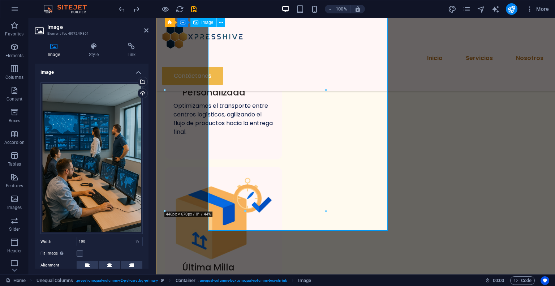
scroll to position [593, 0]
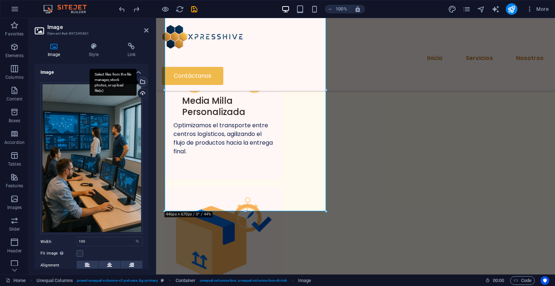
click at [137, 82] on div "Select files from the file manager, stock photos, or upload file(s)" at bounding box center [113, 82] width 47 height 27
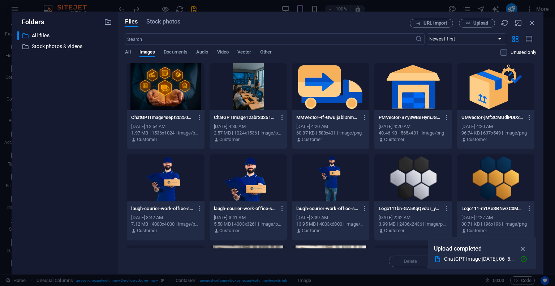
click at [164, 88] on div at bounding box center [165, 86] width 77 height 47
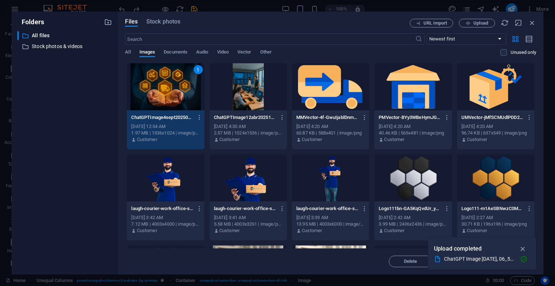
click at [164, 88] on div "1" at bounding box center [165, 86] width 77 height 47
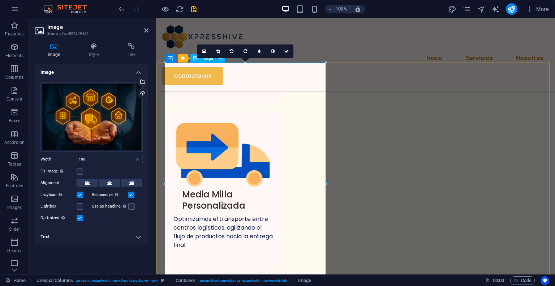
scroll to position [464, 0]
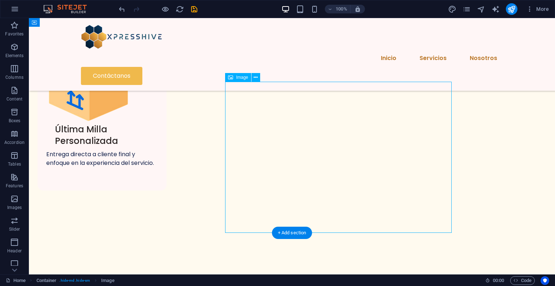
select select "px"
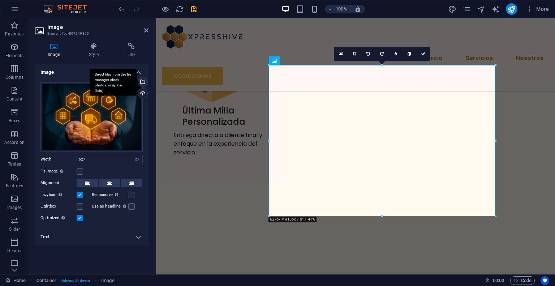
click at [144, 82] on div "Select files from the file manager, stock photos, or upload file(s)" at bounding box center [142, 82] width 11 height 11
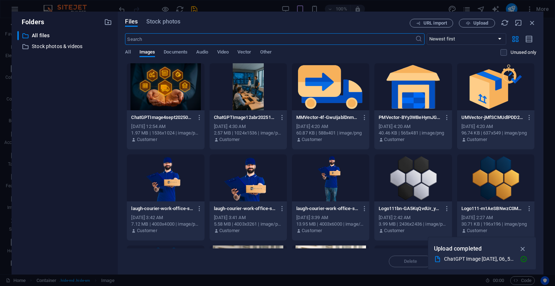
click at [237, 86] on div at bounding box center [247, 86] width 77 height 47
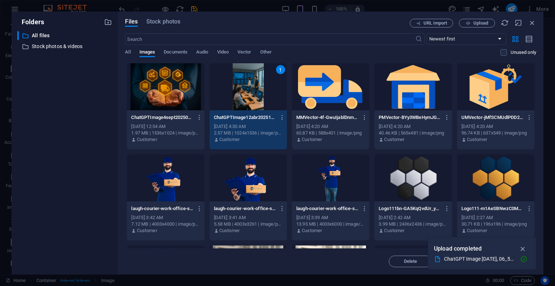
click at [237, 86] on div "1" at bounding box center [247, 86] width 77 height 47
type input "627"
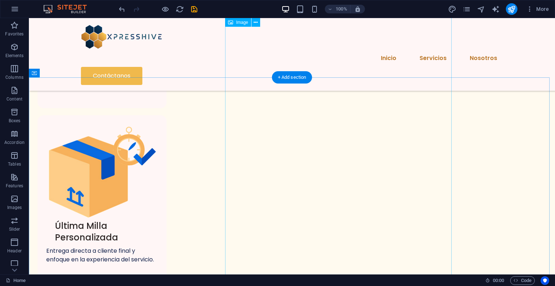
scroll to position [745, 0]
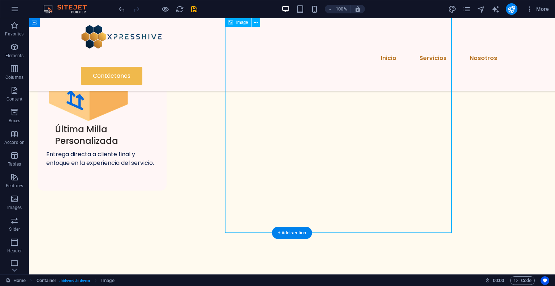
select select "px"
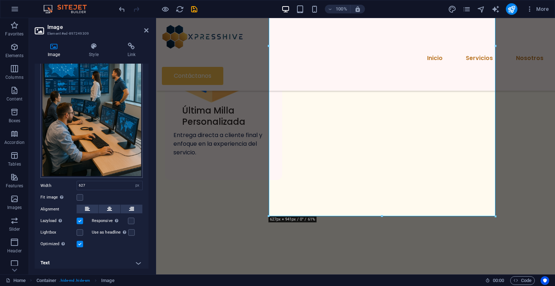
scroll to position [56, 0]
click at [73, 185] on div "Width 627 Default auto px rem % em vh vw" at bounding box center [91, 184] width 102 height 9
click at [91, 182] on input "627" at bounding box center [109, 185] width 65 height 9
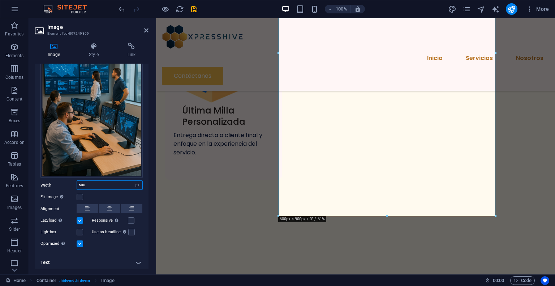
click at [95, 185] on input "600" at bounding box center [109, 185] width 65 height 9
type input "6"
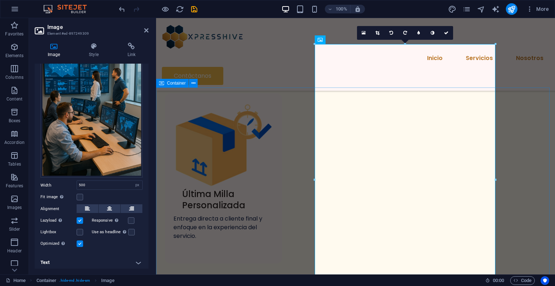
scroll to position [697, 0]
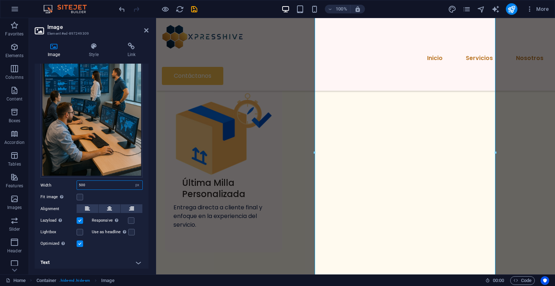
click at [103, 183] on input "500" at bounding box center [109, 185] width 65 height 9
type input "5"
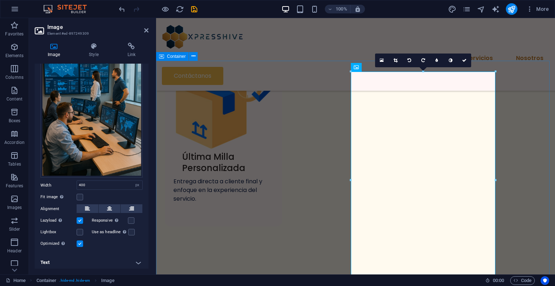
scroll to position [734, 0]
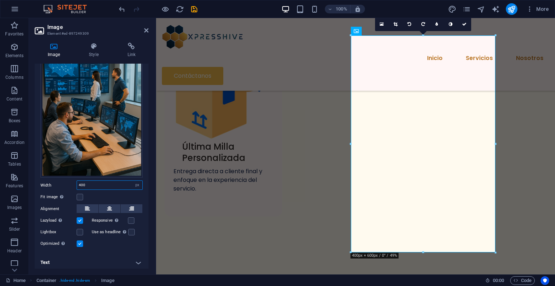
click at [99, 185] on input "400" at bounding box center [109, 185] width 65 height 9
type input "4"
type input "450"
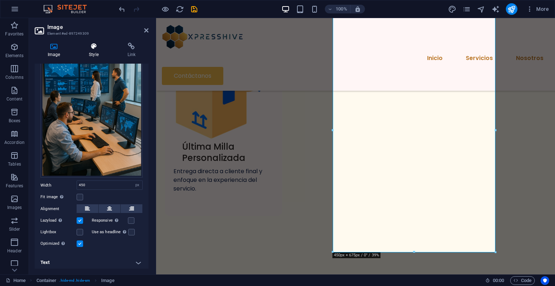
click at [93, 55] on h4 "Style" at bounding box center [95, 50] width 38 height 15
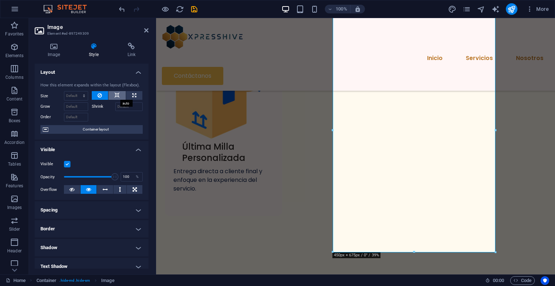
click at [117, 95] on icon at bounding box center [116, 95] width 5 height 9
click at [100, 95] on icon at bounding box center [100, 95] width 4 height 9
click at [134, 74] on h4 "Layout" at bounding box center [92, 70] width 114 height 13
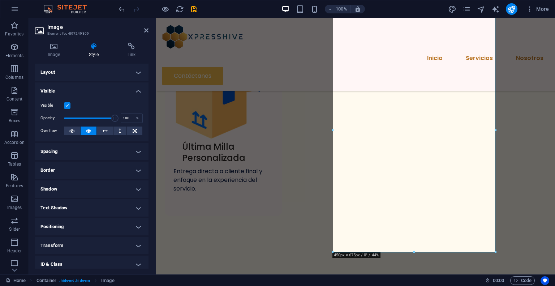
click at [118, 170] on h4 "Border" at bounding box center [92, 169] width 114 height 17
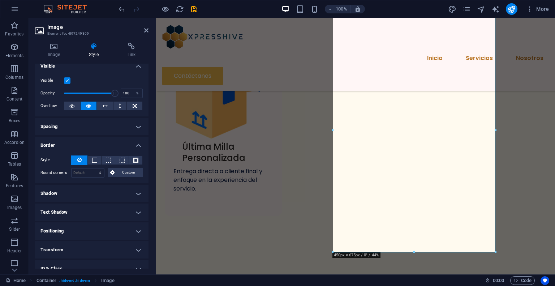
scroll to position [36, 0]
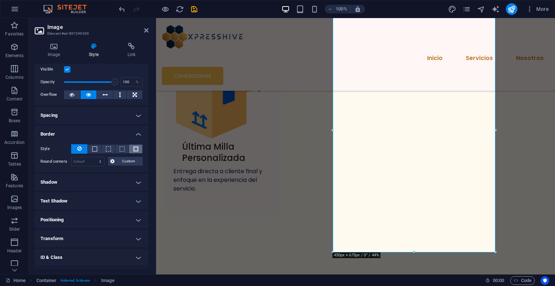
click at [131, 151] on button at bounding box center [135, 148] width 13 height 9
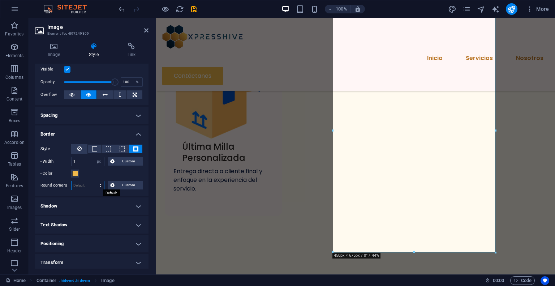
click at [100, 186] on select "Default px rem % vh vw Custom" at bounding box center [88, 185] width 33 height 9
select select "px"
click at [93, 181] on select "Default px rem % vh vw Custom" at bounding box center [88, 185] width 33 height 9
drag, startPoint x: 88, startPoint y: 187, endPoint x: 58, endPoint y: 186, distance: 29.6
click at [58, 186] on div "Round corners 15 Default px rem % vh vw Custom Custom" at bounding box center [91, 185] width 102 height 9
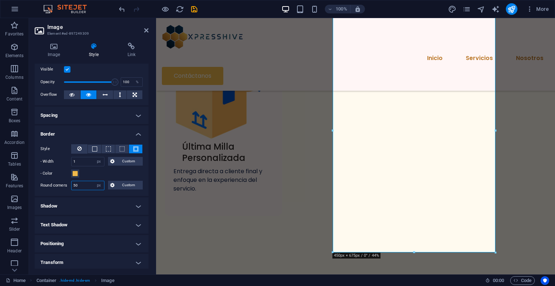
type input "50"
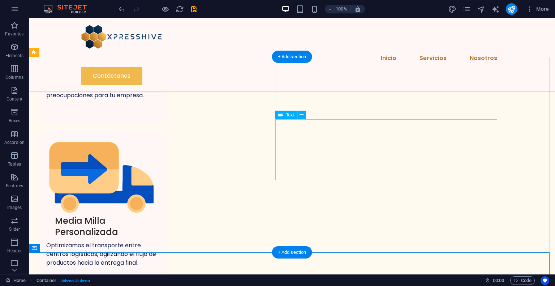
scroll to position [473, 0]
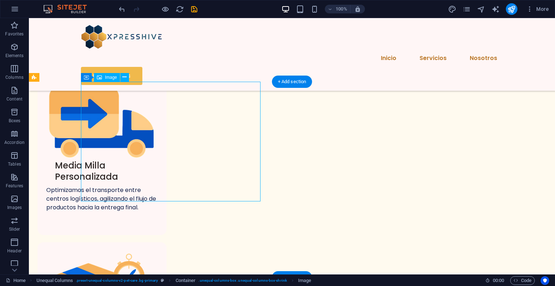
scroll to position [654, 0]
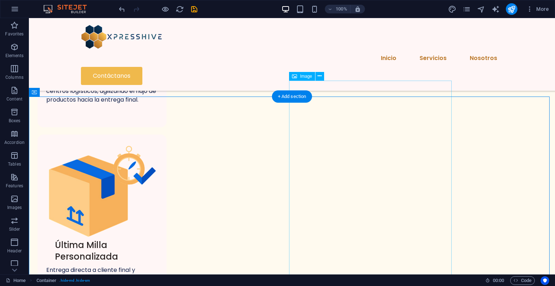
select select "px"
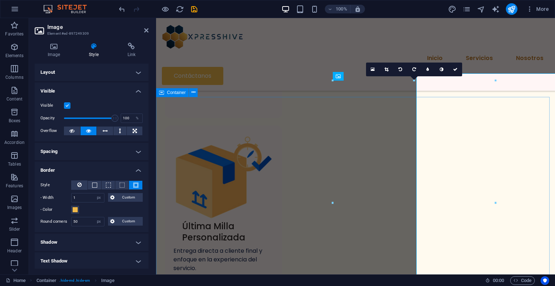
scroll to position [661, 0]
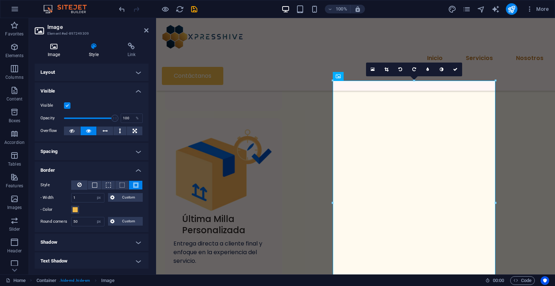
click at [59, 45] on icon at bounding box center [54, 46] width 38 height 7
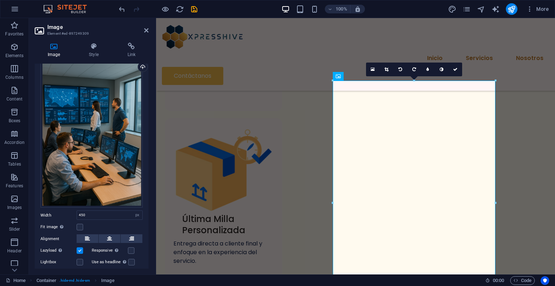
scroll to position [36, 0]
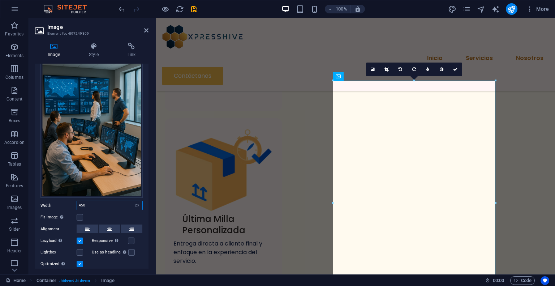
drag, startPoint x: 102, startPoint y: 204, endPoint x: 54, endPoint y: 202, distance: 48.1
click at [54, 202] on div "Width 450 Default auto px rem % em vh vw" at bounding box center [91, 204] width 102 height 9
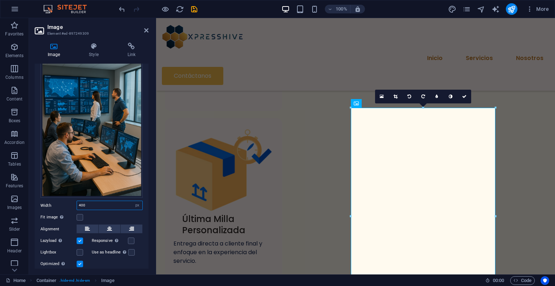
click at [92, 202] on input "400" at bounding box center [109, 205] width 65 height 9
click at [422, 103] on div "16:10 16:9 4:3 1:1 1:2 0" at bounding box center [423, 97] width 96 height 14
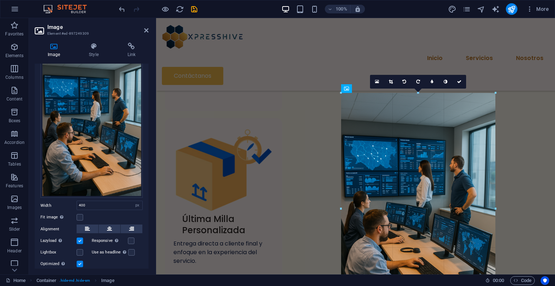
drag, startPoint x: 350, startPoint y: 107, endPoint x: 342, endPoint y: 96, distance: 12.6
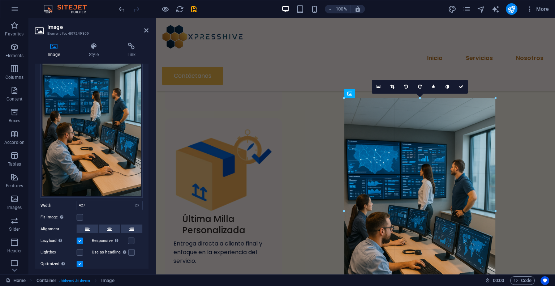
drag, startPoint x: 495, startPoint y: 94, endPoint x: 490, endPoint y: 101, distance: 9.6
type input "418"
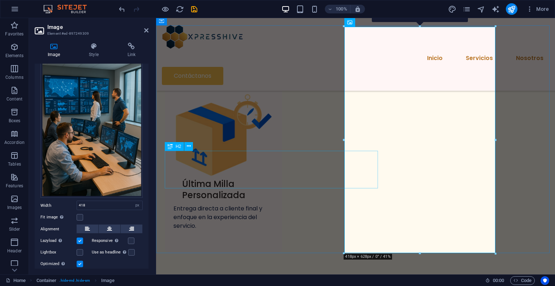
scroll to position [734, 0]
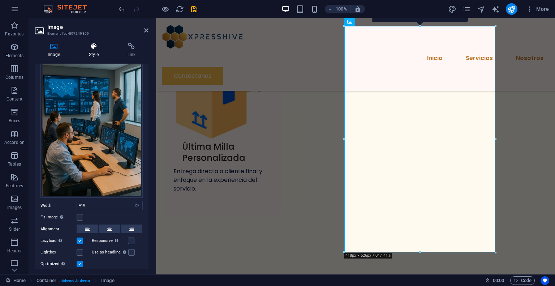
click at [91, 50] on h4 "Style" at bounding box center [95, 50] width 38 height 15
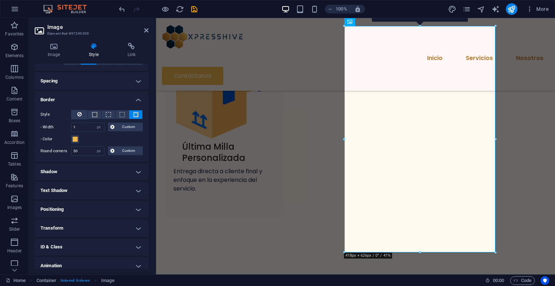
scroll to position [72, 0]
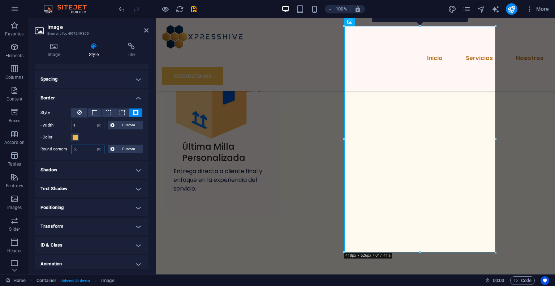
drag, startPoint x: 87, startPoint y: 150, endPoint x: -6, endPoint y: 150, distance: 93.2
click at [0, 150] on html "[DOMAIN_NAME] Home Favorites Elements Columns Content Boxes Accordion Tables Fe…" at bounding box center [277, 143] width 555 height 286
drag, startPoint x: 79, startPoint y: 150, endPoint x: 67, endPoint y: 149, distance: 12.6
click at [67, 149] on div "Round corners 15 Default px rem % vh vw Custom Custom" at bounding box center [91, 148] width 102 height 9
drag, startPoint x: 89, startPoint y: 148, endPoint x: 56, endPoint y: 152, distance: 33.5
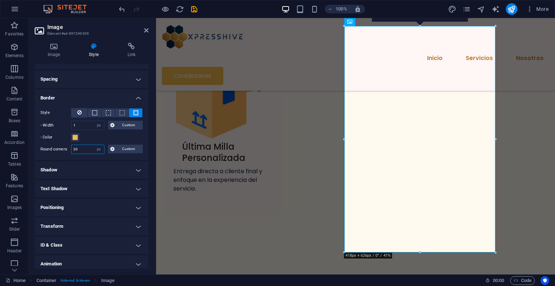
click at [56, 152] on div "Round corners 20 Default px rem % vh vw Custom Custom" at bounding box center [91, 148] width 102 height 9
type input "30"
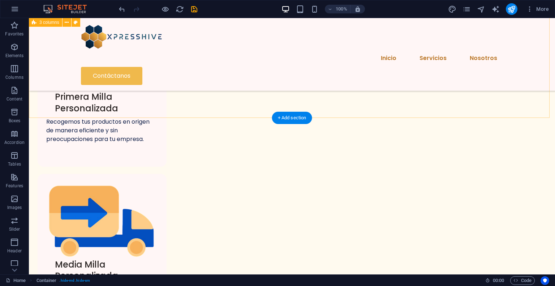
scroll to position [437, 0]
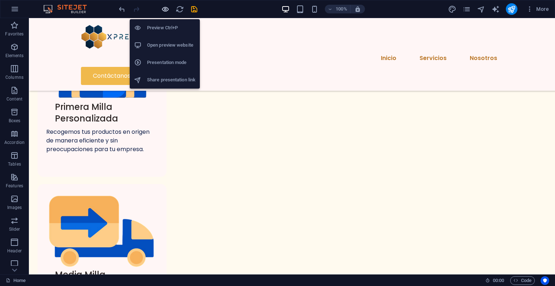
click at [162, 8] on icon "button" at bounding box center [165, 9] width 8 height 8
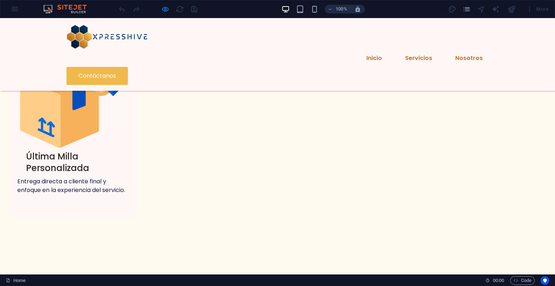
scroll to position [748, 0]
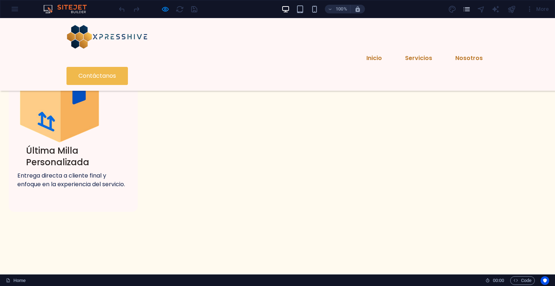
click at [468, 11] on icon "pages" at bounding box center [466, 9] width 8 height 8
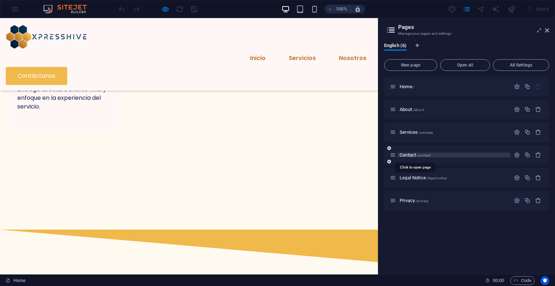
click at [412, 155] on span "Contact /contact" at bounding box center [414, 154] width 31 height 5
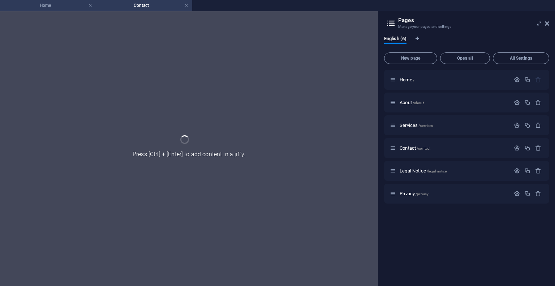
click at [62, 3] on h4 "Home" at bounding box center [48, 5] width 96 height 8
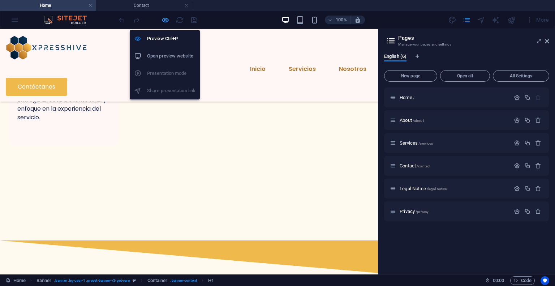
click at [165, 20] on icon "button" at bounding box center [165, 20] width 8 height 8
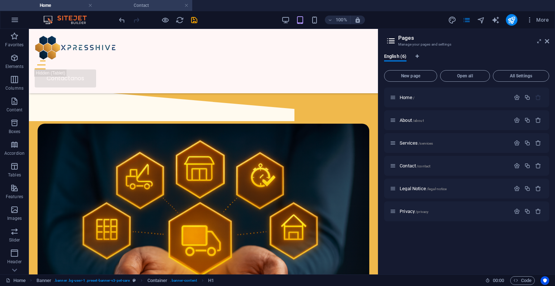
click at [157, 4] on h4 "Contact" at bounding box center [144, 5] width 96 height 8
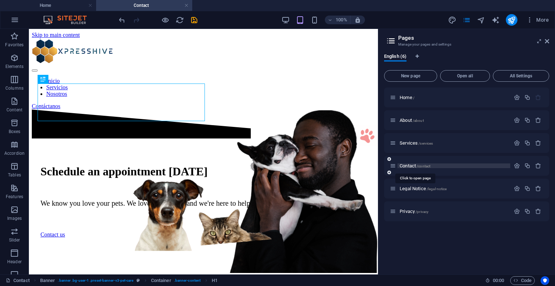
click at [412, 166] on span "Contact /contact" at bounding box center [414, 165] width 31 height 5
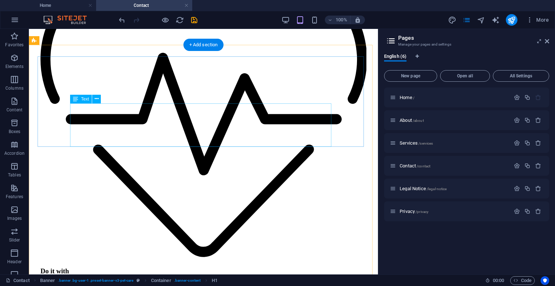
scroll to position [542, 0]
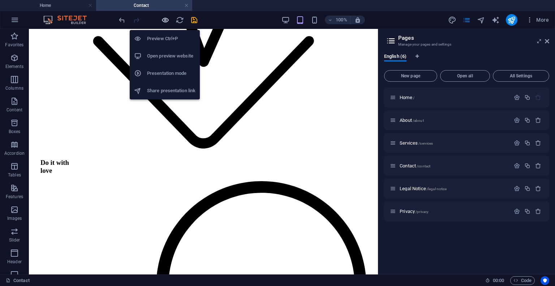
click at [165, 20] on icon "button" at bounding box center [165, 20] width 8 height 8
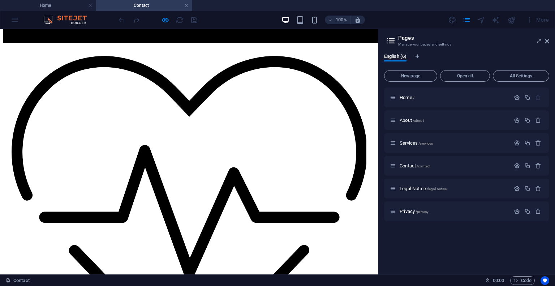
scroll to position [470, 0]
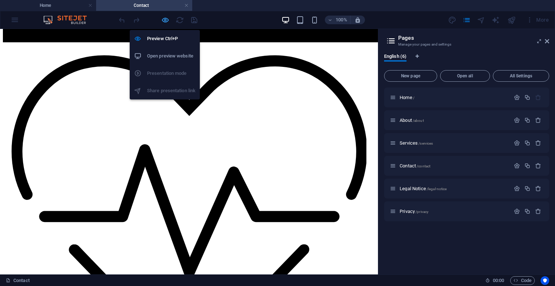
click at [163, 22] on icon "button" at bounding box center [165, 20] width 8 height 8
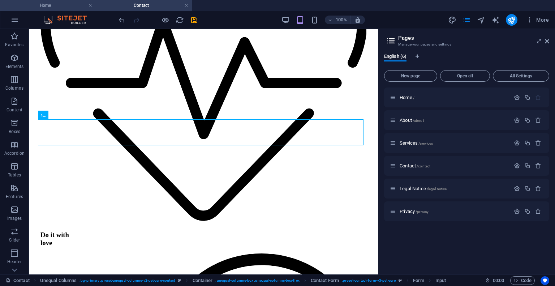
click at [65, 6] on h4 "Home" at bounding box center [48, 5] width 96 height 8
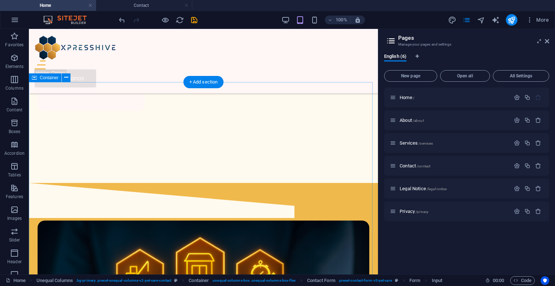
scroll to position [689, 0]
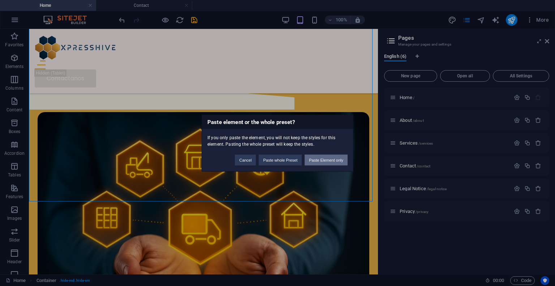
click at [321, 157] on button "Paste Element only" at bounding box center [325, 159] width 43 height 11
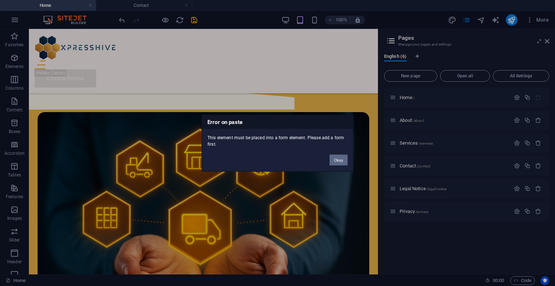
click at [337, 161] on button "Okay" at bounding box center [338, 159] width 18 height 11
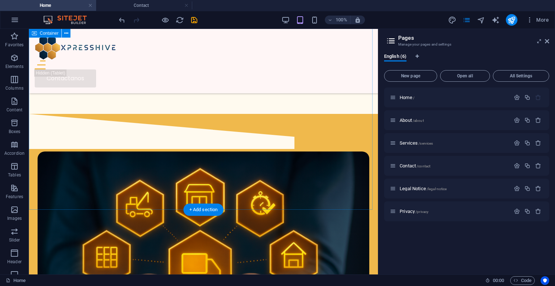
scroll to position [617, 0]
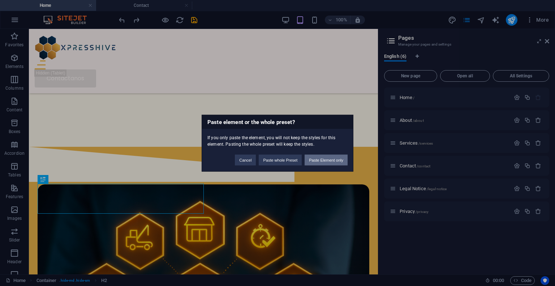
click at [322, 160] on button "Paste Element only" at bounding box center [325, 159] width 43 height 11
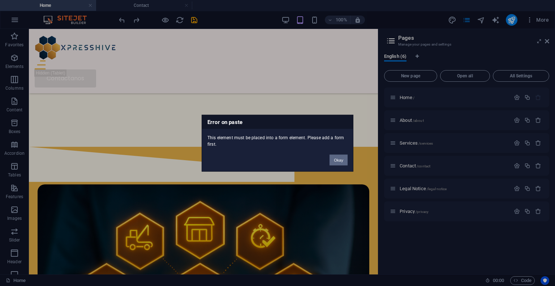
click at [339, 160] on button "Okay" at bounding box center [338, 159] width 18 height 11
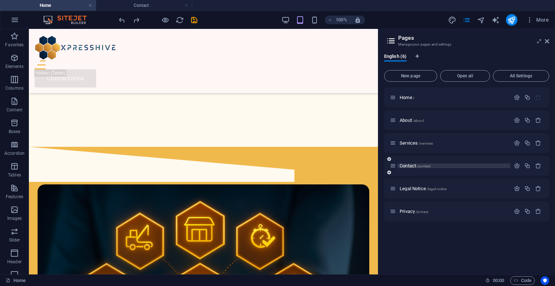
click at [419, 165] on span "/contact" at bounding box center [423, 166] width 14 height 4
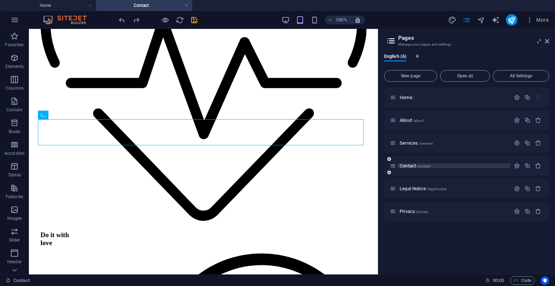
scroll to position [0, 0]
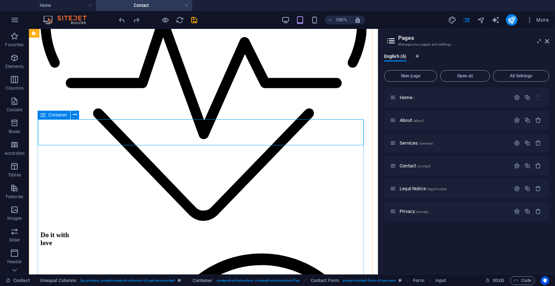
click at [40, 115] on div "Container" at bounding box center [54, 115] width 33 height 9
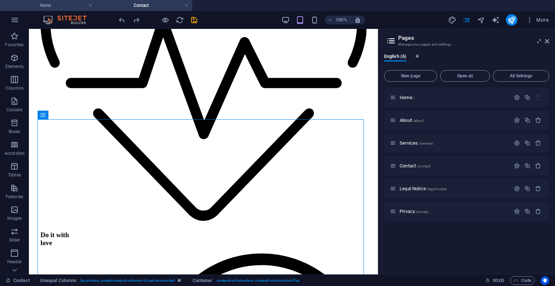
click at [61, 4] on h4 "Home" at bounding box center [48, 5] width 96 height 8
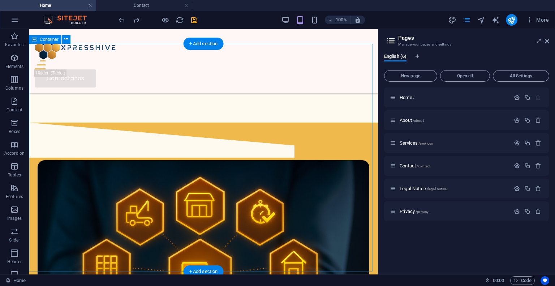
scroll to position [653, 0]
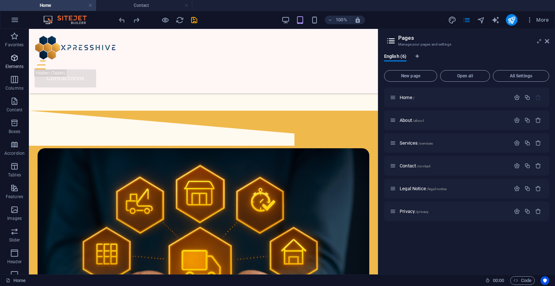
click at [10, 57] on icon "button" at bounding box center [14, 57] width 9 height 9
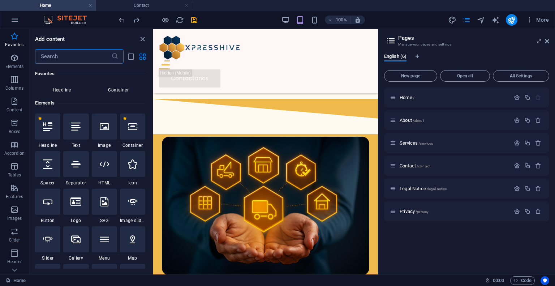
scroll to position [40, 0]
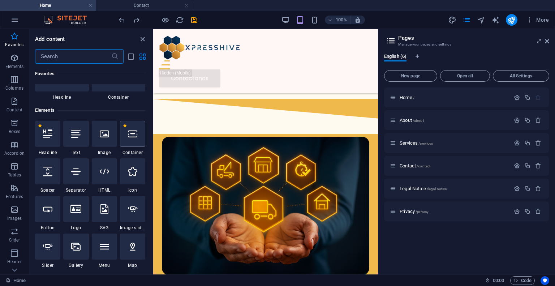
click at [138, 133] on div at bounding box center [132, 134] width 25 height 26
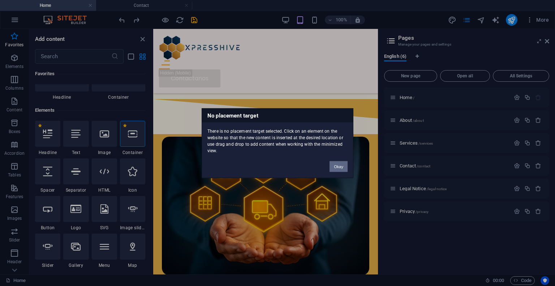
click at [340, 165] on button "Okay" at bounding box center [338, 166] width 18 height 11
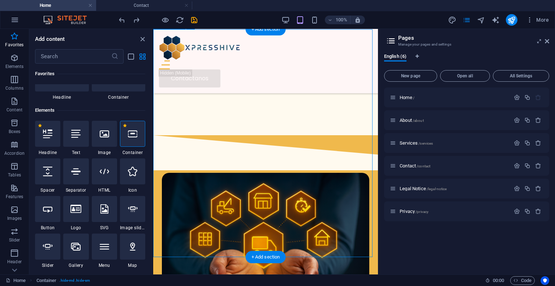
scroll to position [673, 0]
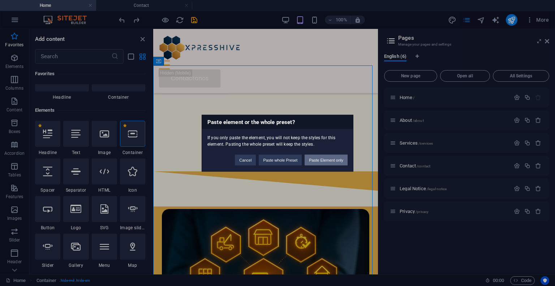
click at [321, 160] on button "Paste Element only" at bounding box center [325, 159] width 43 height 11
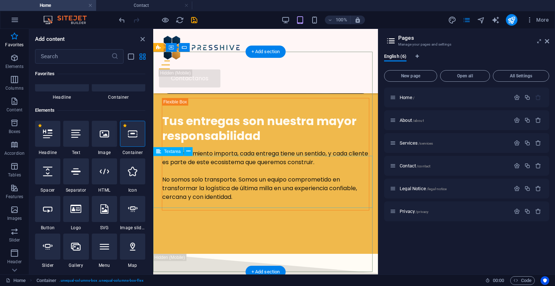
scroll to position [927, 0]
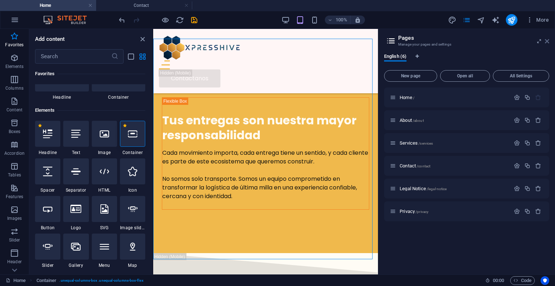
click at [545, 42] on icon at bounding box center [547, 41] width 4 height 6
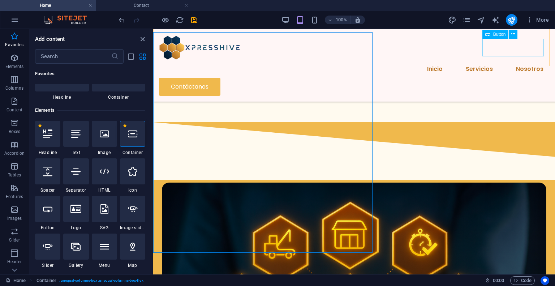
scroll to position [934, 0]
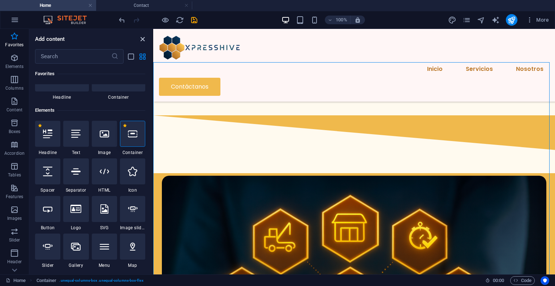
click at [139, 40] on icon "close panel" at bounding box center [142, 39] width 8 height 8
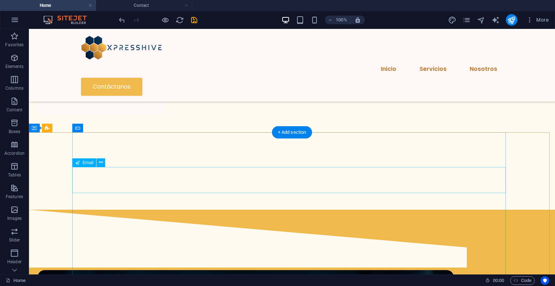
scroll to position [800, 0]
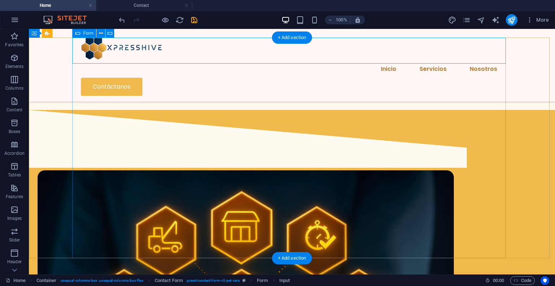
scroll to position [980, 0]
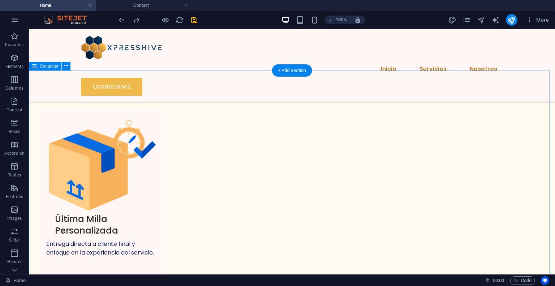
scroll to position [691, 0]
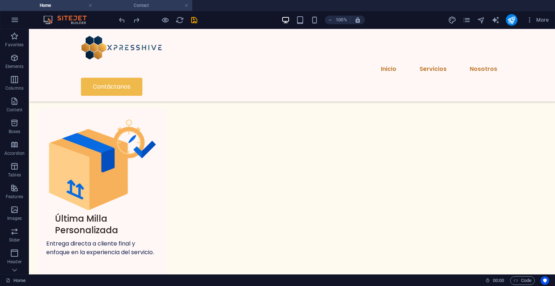
click at [153, 3] on h4 "Contact" at bounding box center [144, 5] width 96 height 8
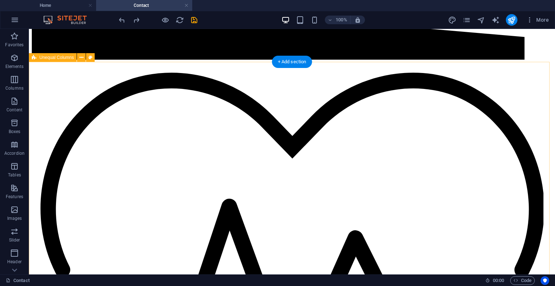
scroll to position [433, 0]
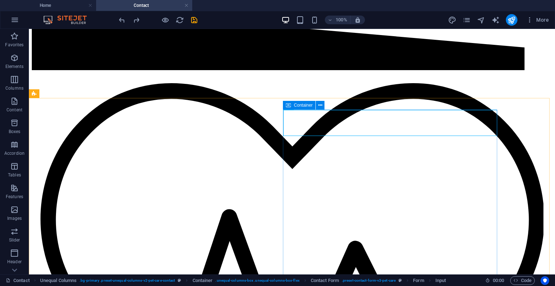
click at [289, 105] on icon at bounding box center [288, 105] width 5 height 9
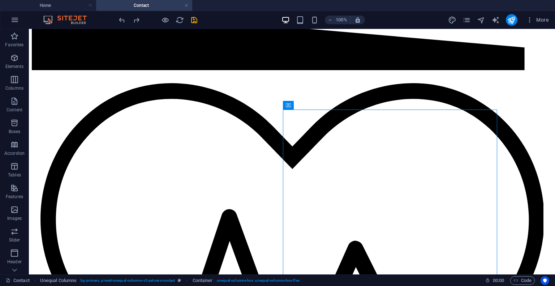
drag, startPoint x: 237, startPoint y: 77, endPoint x: 291, endPoint y: 104, distance: 60.6
click at [291, 104] on div "Container" at bounding box center [288, 105] width 11 height 9
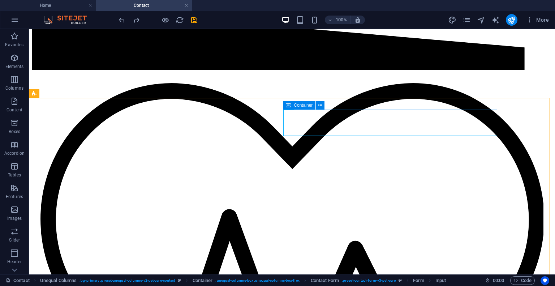
click at [286, 106] on icon at bounding box center [288, 105] width 5 height 9
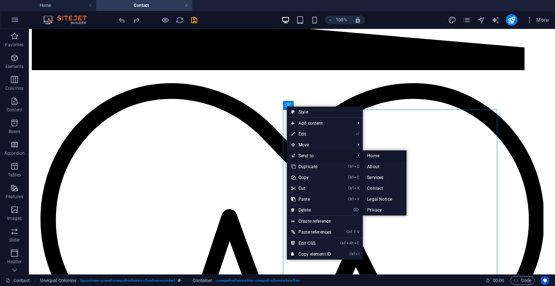
click at [382, 156] on link "Home" at bounding box center [385, 155] width 44 height 11
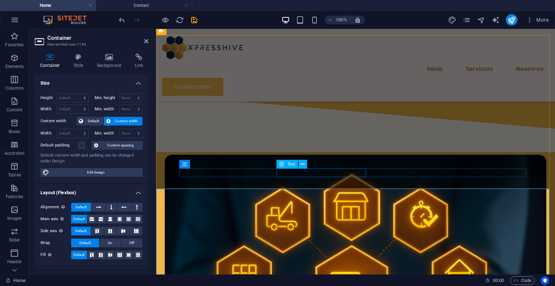
scroll to position [1034, 0]
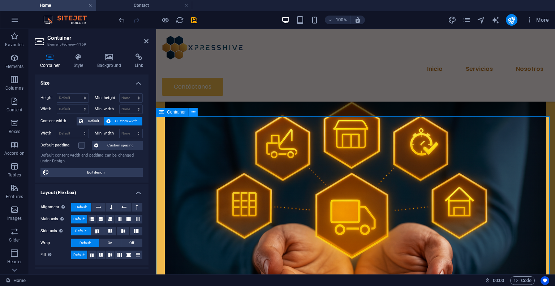
click at [194, 112] on icon at bounding box center [193, 112] width 4 height 8
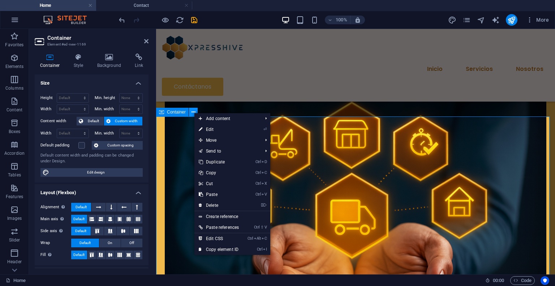
click at [194, 112] on icon at bounding box center [193, 112] width 4 height 8
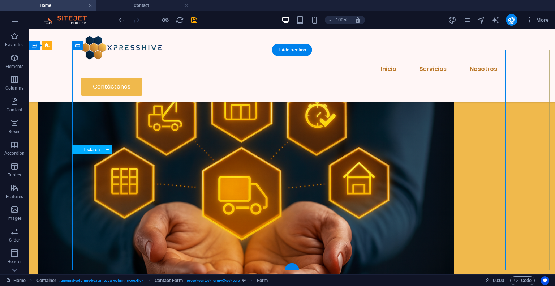
scroll to position [1093, 0]
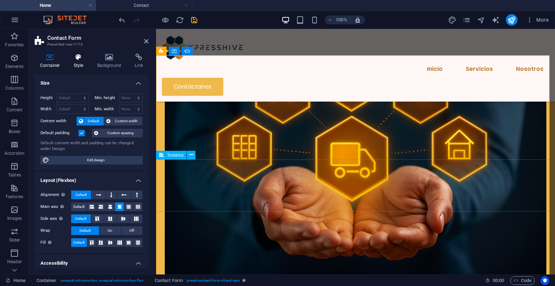
scroll to position [1100, 0]
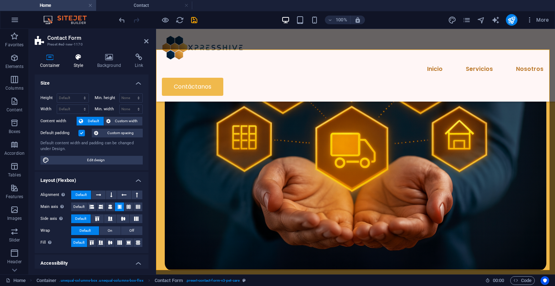
click at [76, 60] on icon at bounding box center [78, 56] width 21 height 7
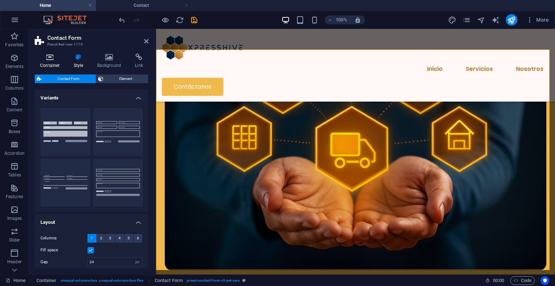
click at [53, 59] on icon at bounding box center [50, 56] width 31 height 7
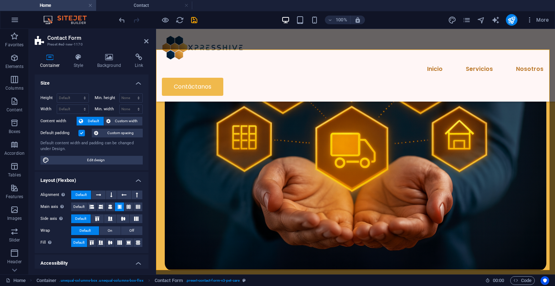
click at [142, 40] on h2 "Contact Form" at bounding box center [97, 38] width 101 height 7
click at [146, 42] on icon at bounding box center [146, 41] width 4 height 6
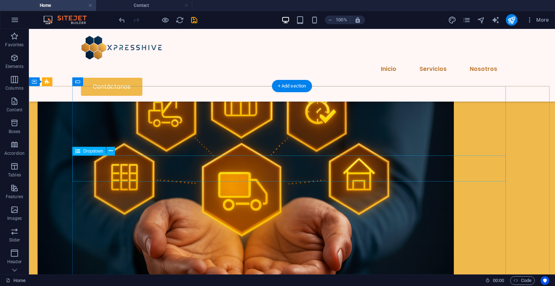
scroll to position [1093, 0]
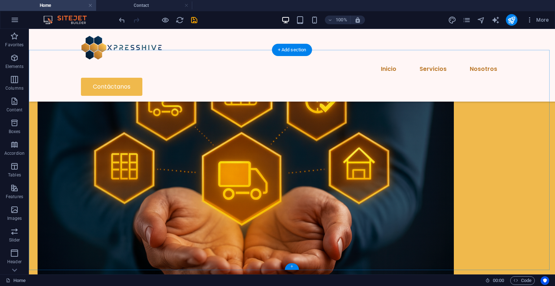
click at [290, 268] on div "+" at bounding box center [292, 266] width 14 height 7
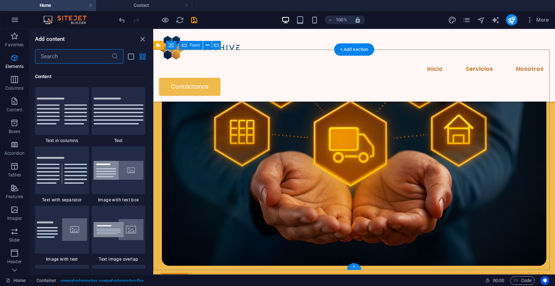
scroll to position [1264, 0]
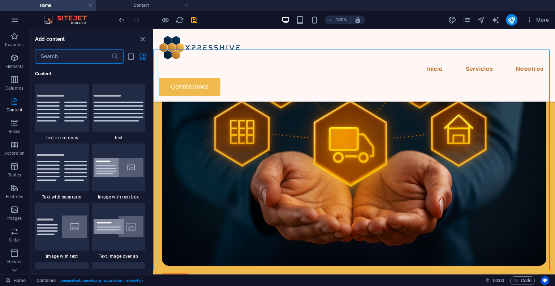
click at [147, 39] on div "Add content" at bounding box center [90, 39] width 123 height 9
click at [142, 39] on icon "close panel" at bounding box center [142, 39] width 8 height 8
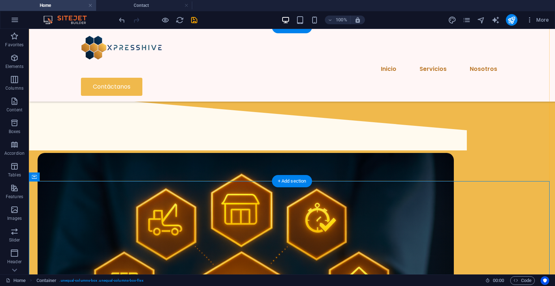
scroll to position [1021, 0]
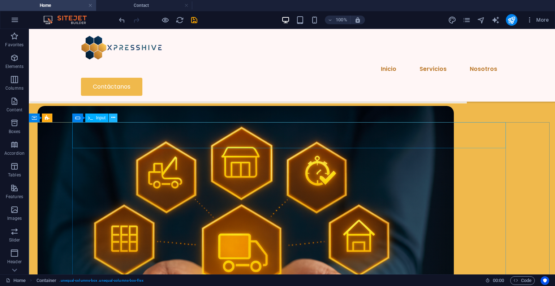
click at [111, 118] on icon at bounding box center [113, 118] width 4 height 8
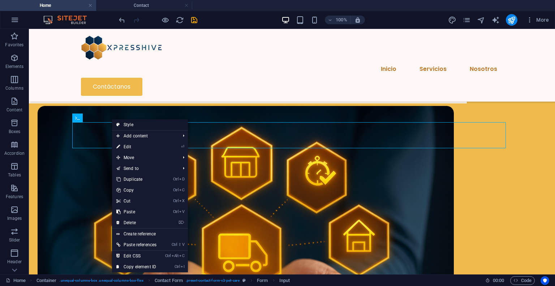
click at [124, 125] on link "Style" at bounding box center [150, 124] width 76 height 11
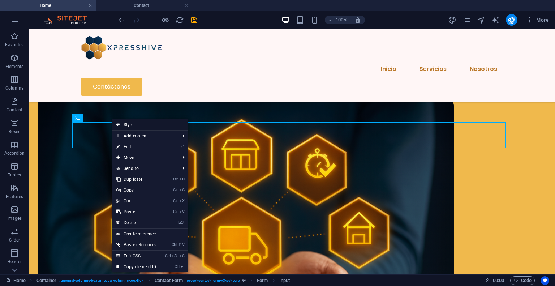
select select "px"
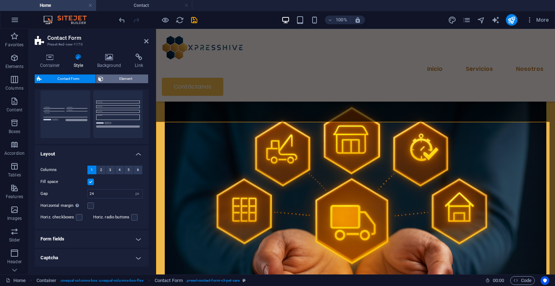
scroll to position [58, 0]
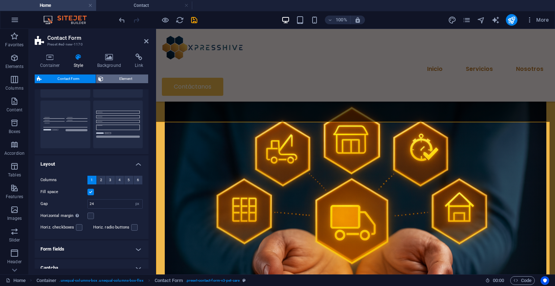
click at [119, 78] on span "Element" at bounding box center [125, 78] width 41 height 9
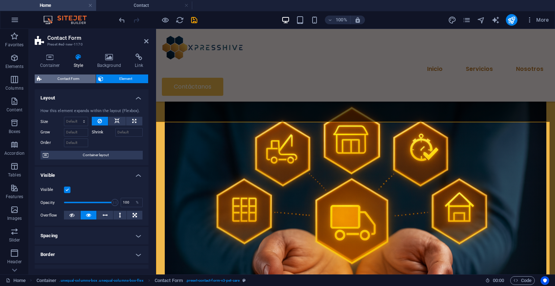
click at [79, 80] on span "Contact Form" at bounding box center [69, 78] width 50 height 9
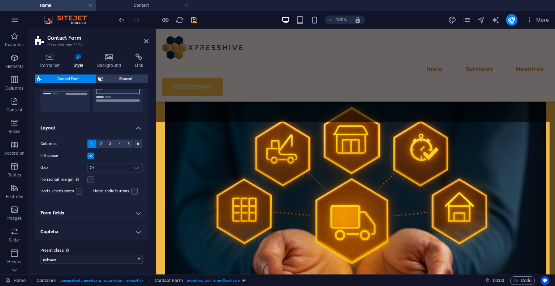
scroll to position [0, 0]
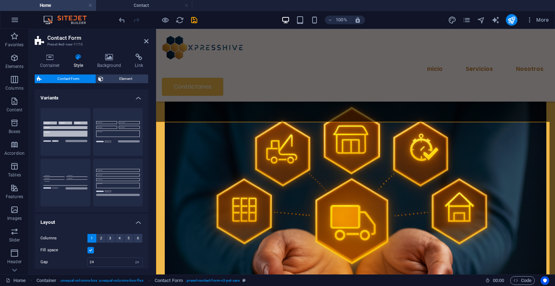
click at [131, 98] on h4 "Variants" at bounding box center [92, 95] width 114 height 13
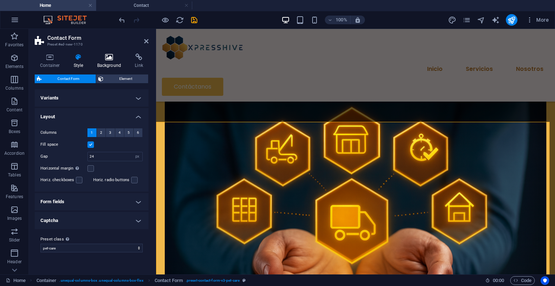
click at [106, 58] on icon at bounding box center [109, 56] width 35 height 7
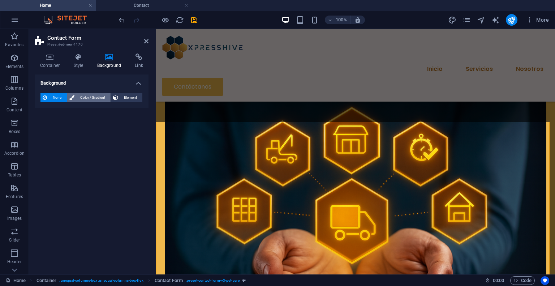
click at [102, 98] on span "Color / Gradient" at bounding box center [93, 97] width 32 height 9
click at [42, 126] on span at bounding box center [45, 126] width 8 height 8
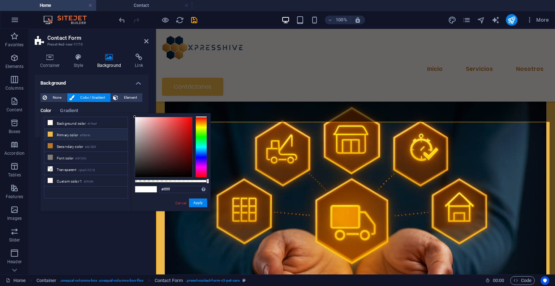
click at [64, 134] on li "Primary color #f0b94c" at bounding box center [85, 135] width 83 height 12
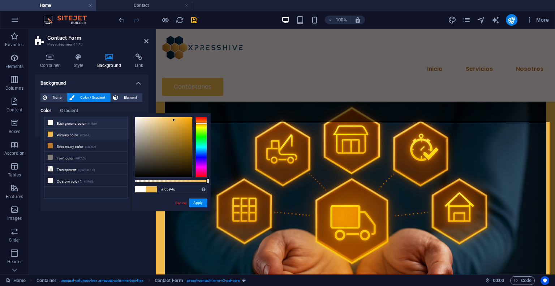
click at [73, 124] on li "Background color #fffaef" at bounding box center [85, 123] width 83 height 12
click at [179, 137] on div at bounding box center [163, 147] width 57 height 60
click at [84, 135] on small "#f0b94c" at bounding box center [85, 135] width 10 height 5
click at [84, 125] on li "Background color #fffaef" at bounding box center [85, 123] width 83 height 12
drag, startPoint x: 190, startPoint y: 120, endPoint x: 193, endPoint y: 113, distance: 7.3
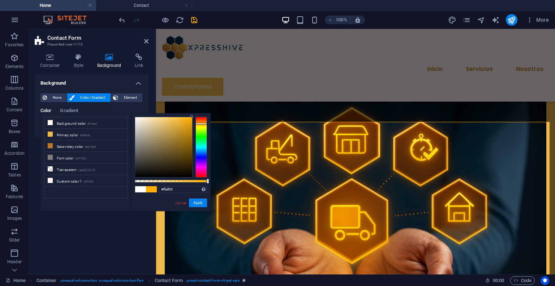
click at [193, 113] on div "#ffaf00 Supported formats #0852ed rgb(8, 82, 237) rgba(8, 82, 237, 90%) hsv(221…" at bounding box center [171, 214] width 80 height 203
click at [201, 203] on button "Apply" at bounding box center [198, 202] width 18 height 9
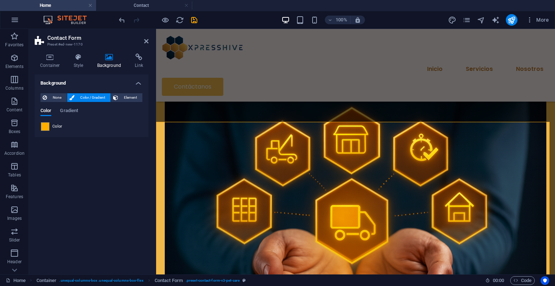
click at [55, 129] on span "Color" at bounding box center [57, 127] width 10 height 6
click at [48, 127] on span at bounding box center [45, 126] width 8 height 8
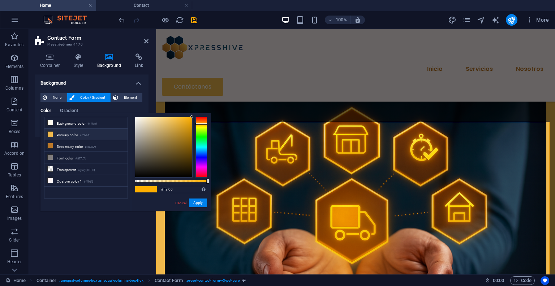
click at [74, 133] on li "Primary color #f0b94c" at bounding box center [85, 135] width 83 height 12
click at [79, 123] on li "Background color #fffaef" at bounding box center [85, 123] width 83 height 12
drag, startPoint x: 174, startPoint y: 122, endPoint x: 198, endPoint y: 115, distance: 24.6
click at [198, 115] on div "#ffaf00 Supported formats #0852ed rgb(8, 82, 237) rgba(8, 82, 237, 90%) hsv(221…" at bounding box center [171, 214] width 80 height 203
click at [88, 133] on small "#f0b94c" at bounding box center [85, 135] width 10 height 5
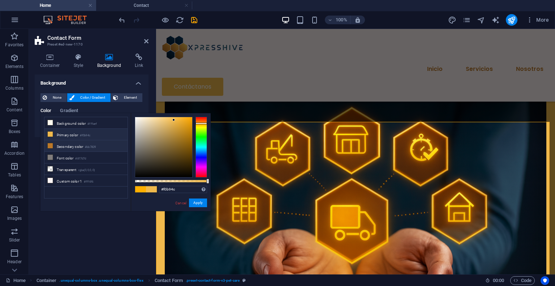
click at [90, 145] on small "#bb7829" at bounding box center [90, 146] width 11 height 5
click at [113, 136] on li "Primary color #f0b94c" at bounding box center [85, 135] width 83 height 12
type input "#efb137"
click at [179, 120] on div at bounding box center [163, 147] width 57 height 60
click at [202, 205] on button "Apply" at bounding box center [198, 202] width 18 height 9
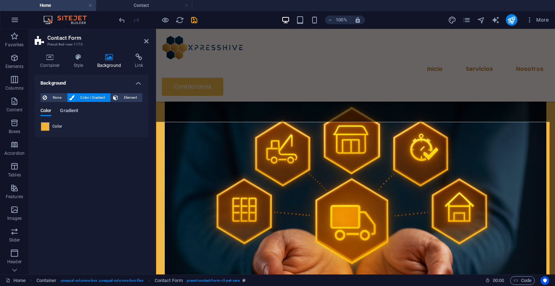
click at [66, 111] on span "Gradient" at bounding box center [69, 111] width 18 height 10
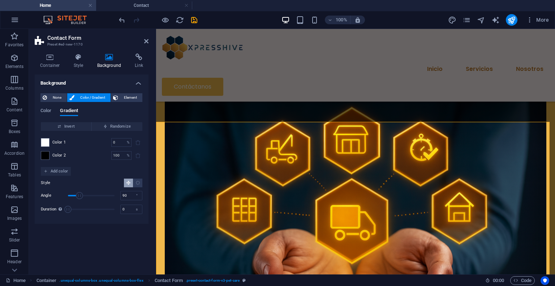
click at [52, 108] on div "Color Gradient" at bounding box center [91, 115] width 102 height 14
click at [51, 109] on span "Color" at bounding box center [45, 111] width 11 height 10
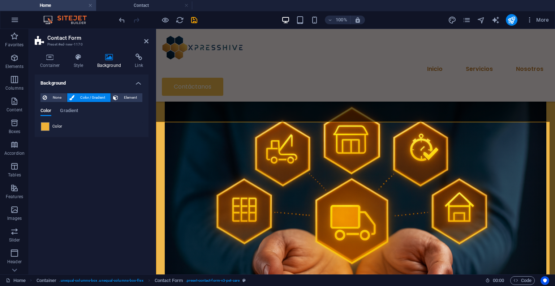
click at [140, 43] on header "Contact Form Preset #ed-new-1170" at bounding box center [92, 38] width 114 height 19
click at [144, 43] on icon at bounding box center [146, 41] width 4 height 6
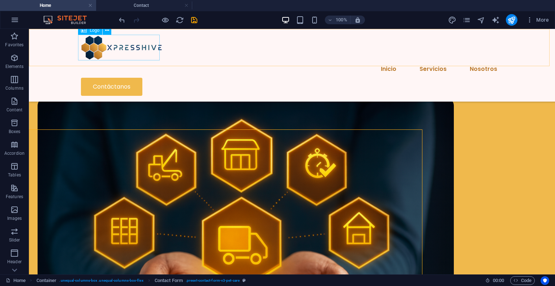
scroll to position [1021, 0]
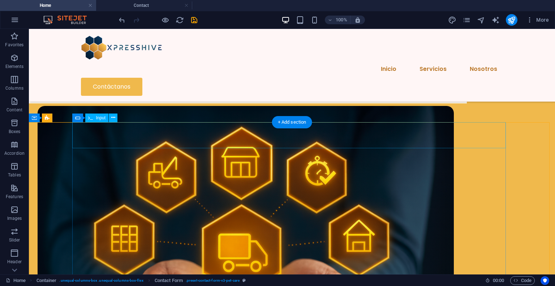
click at [113, 118] on icon at bounding box center [113, 118] width 4 height 8
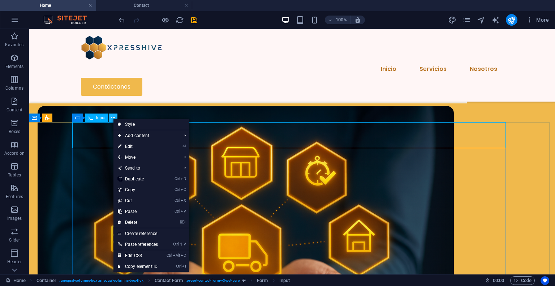
click at [113, 118] on icon at bounding box center [113, 118] width 4 height 8
click at [102, 118] on span "Input" at bounding box center [101, 118] width 10 height 4
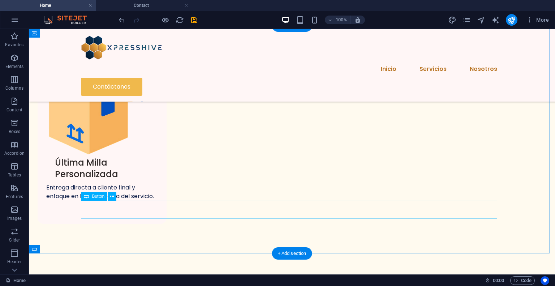
scroll to position [732, 0]
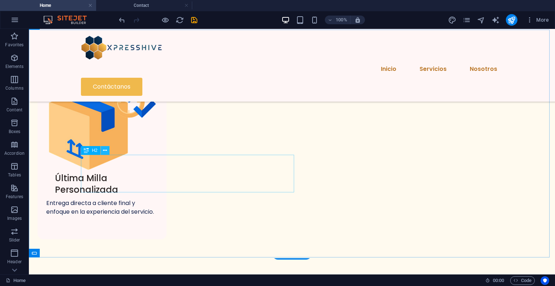
click at [106, 150] on icon at bounding box center [105, 151] width 4 height 8
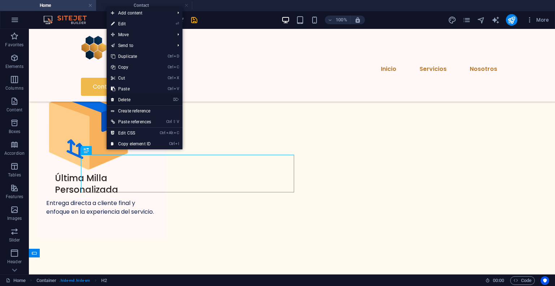
click at [123, 100] on link "⌦ Delete" at bounding box center [131, 99] width 49 height 11
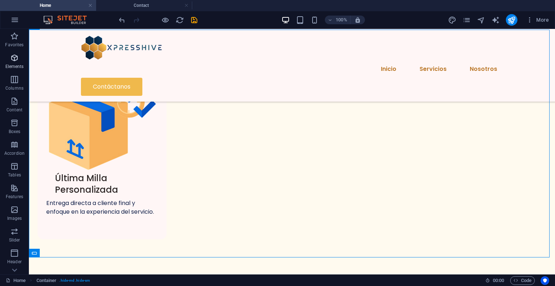
click at [14, 64] on p "Elements" at bounding box center [14, 67] width 18 height 6
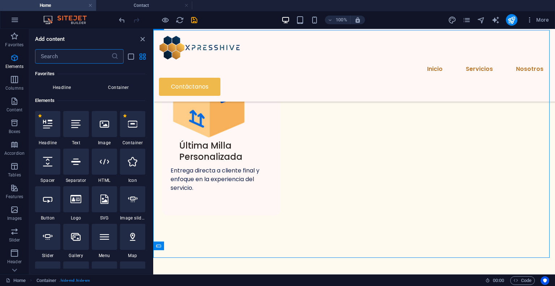
scroll to position [40, 0]
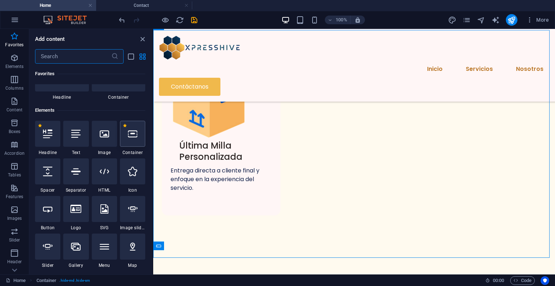
click at [132, 138] on icon at bounding box center [132, 133] width 9 height 9
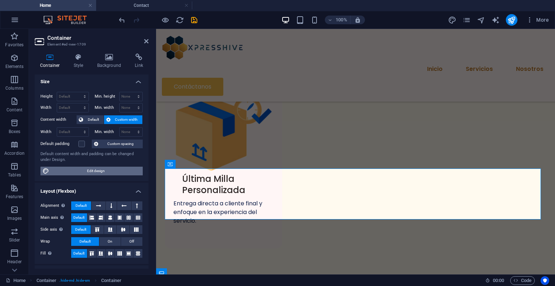
scroll to position [0, 0]
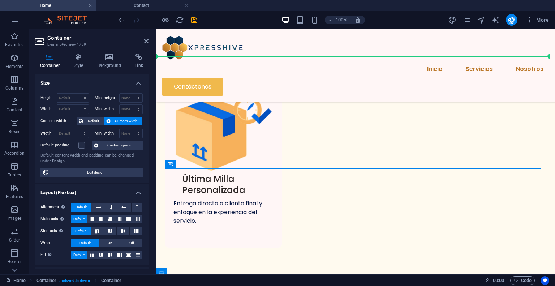
drag, startPoint x: 332, startPoint y: 195, endPoint x: 178, endPoint y: 111, distance: 175.2
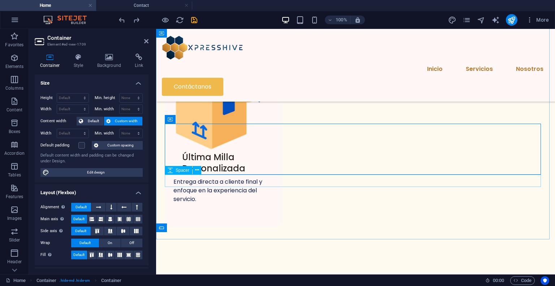
scroll to position [757, 0]
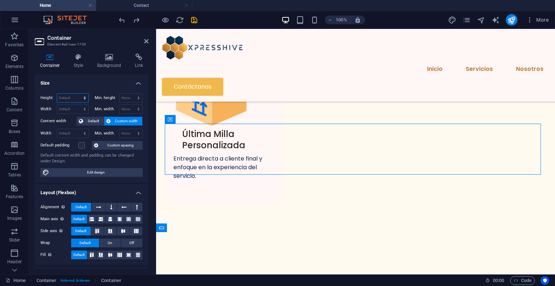
click at [83, 96] on select "Default px rem % vh vw" at bounding box center [72, 98] width 31 height 9
select select "px"
click at [77, 94] on select "Default px rem % vh vw" at bounding box center [72, 98] width 31 height 9
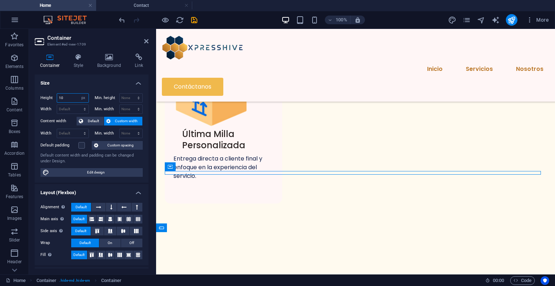
drag, startPoint x: 66, startPoint y: 98, endPoint x: 37, endPoint y: 95, distance: 29.8
click at [37, 95] on div "Height 10 Default px rem % vh vw Min. height None px rem % vh vw Width Default …" at bounding box center [92, 134] width 114 height 95
type input "190"
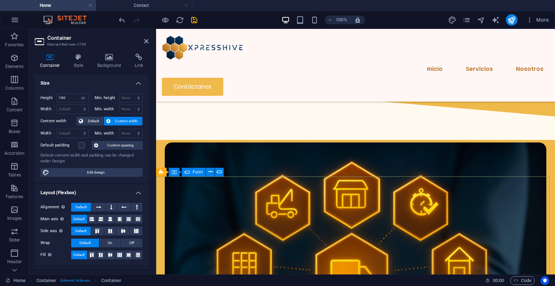
scroll to position [1010, 0]
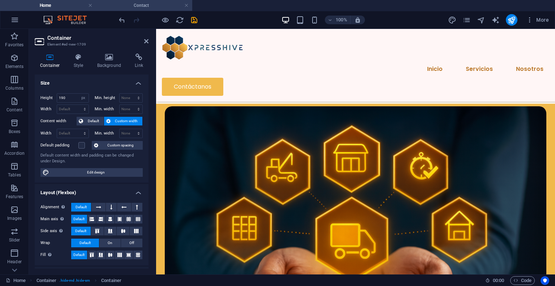
click at [139, 3] on h4 "Contact" at bounding box center [144, 5] width 96 height 8
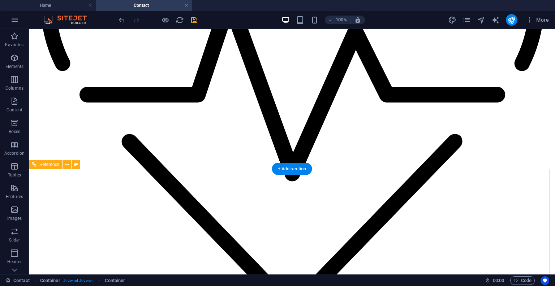
scroll to position [397, 0]
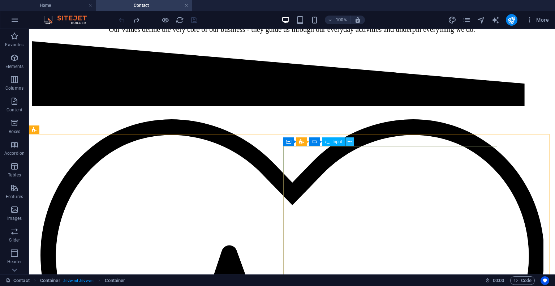
click at [350, 144] on icon at bounding box center [349, 142] width 4 height 8
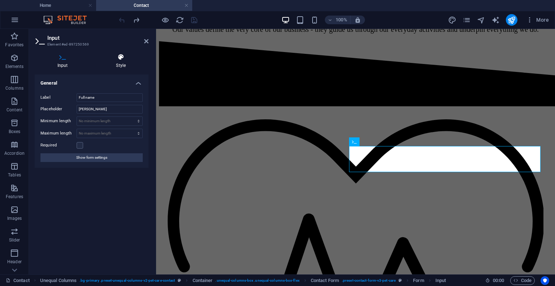
click at [120, 59] on icon at bounding box center [121, 56] width 55 height 7
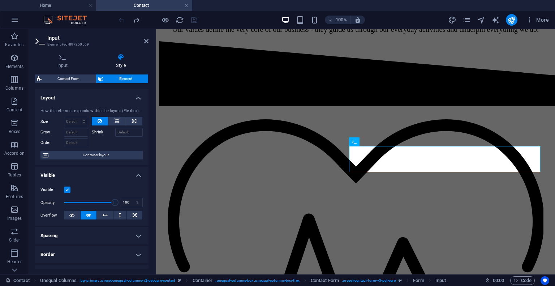
click at [148, 40] on aside "Input Element #ed-897250569 Input Style General Label Full name Placeholder [PE…" at bounding box center [92, 151] width 127 height 245
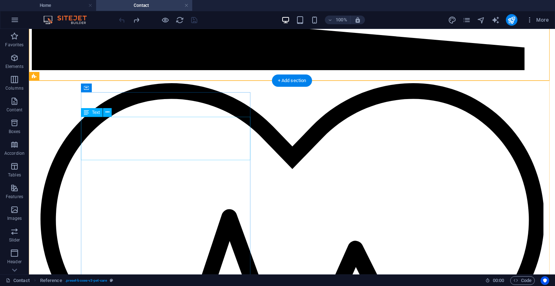
scroll to position [361, 0]
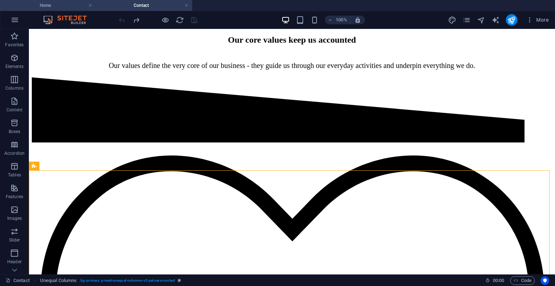
click at [75, 1] on li "Home" at bounding box center [48, 5] width 96 height 11
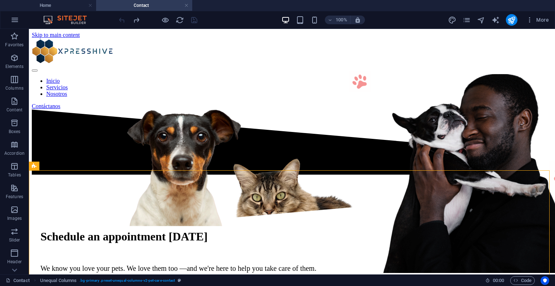
scroll to position [1010, 0]
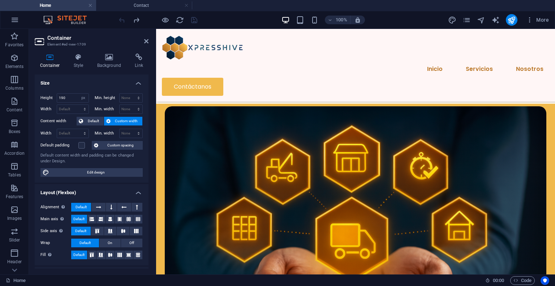
click at [196, 21] on div at bounding box center [157, 20] width 81 height 12
click at [146, 44] on icon at bounding box center [146, 41] width 4 height 6
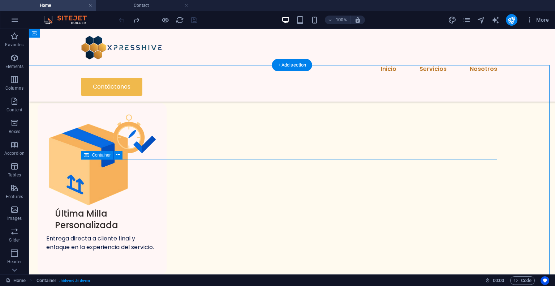
scroll to position [666, 0]
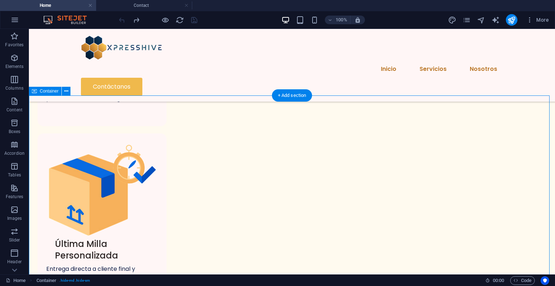
click at [125, 22] on div at bounding box center [157, 20] width 81 height 12
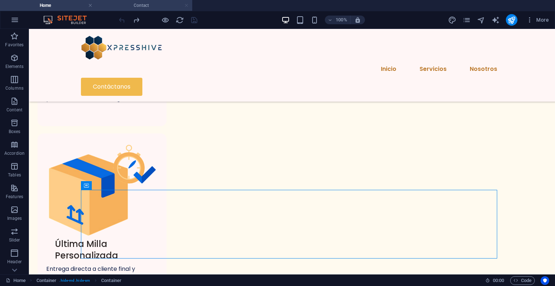
click at [185, 7] on link at bounding box center [186, 5] width 4 height 7
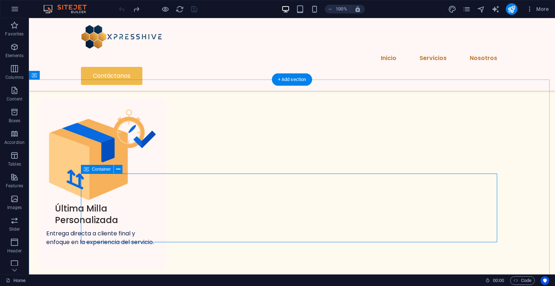
scroll to position [702, 0]
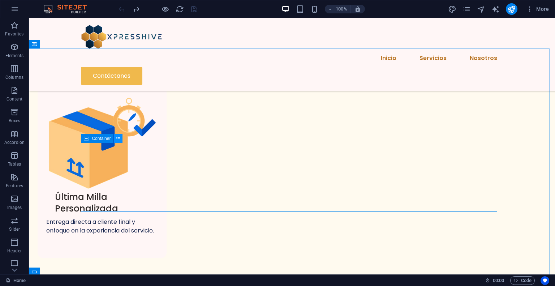
click at [118, 140] on icon at bounding box center [118, 138] width 4 height 8
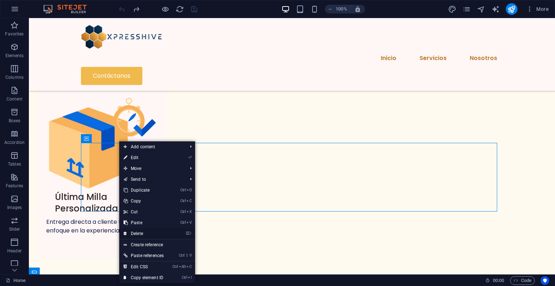
click at [148, 238] on link "⌦ Delete" at bounding box center [143, 233] width 49 height 11
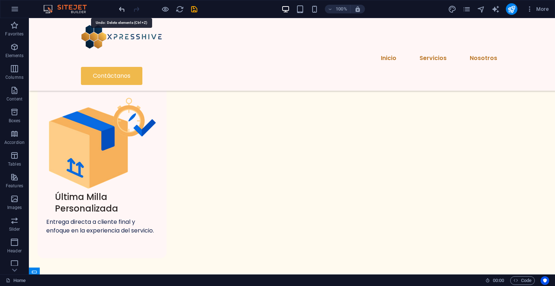
click at [122, 12] on icon "undo" at bounding box center [122, 9] width 8 height 8
click at [122, 11] on icon "undo" at bounding box center [122, 9] width 8 height 8
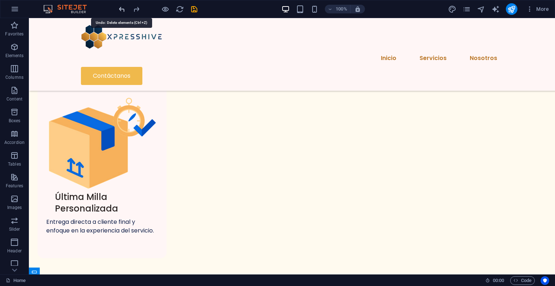
click at [122, 11] on icon "undo" at bounding box center [122, 9] width 8 height 8
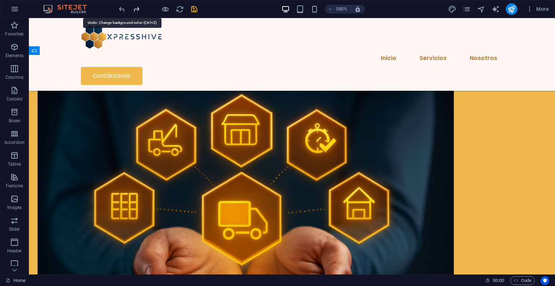
scroll to position [1082, 0]
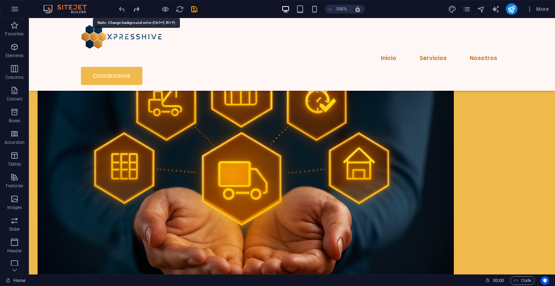
click at [134, 10] on icon "redo" at bounding box center [136, 9] width 8 height 8
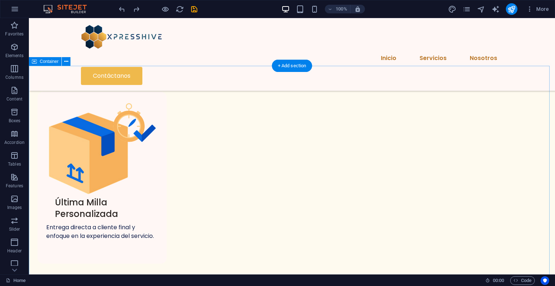
scroll to position [685, 0]
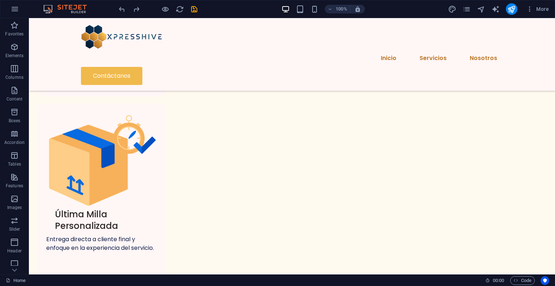
click at [192, 13] on div at bounding box center [157, 9] width 81 height 12
click at [192, 10] on icon "save" at bounding box center [194, 9] width 8 height 8
